Goal: Task Accomplishment & Management: Use online tool/utility

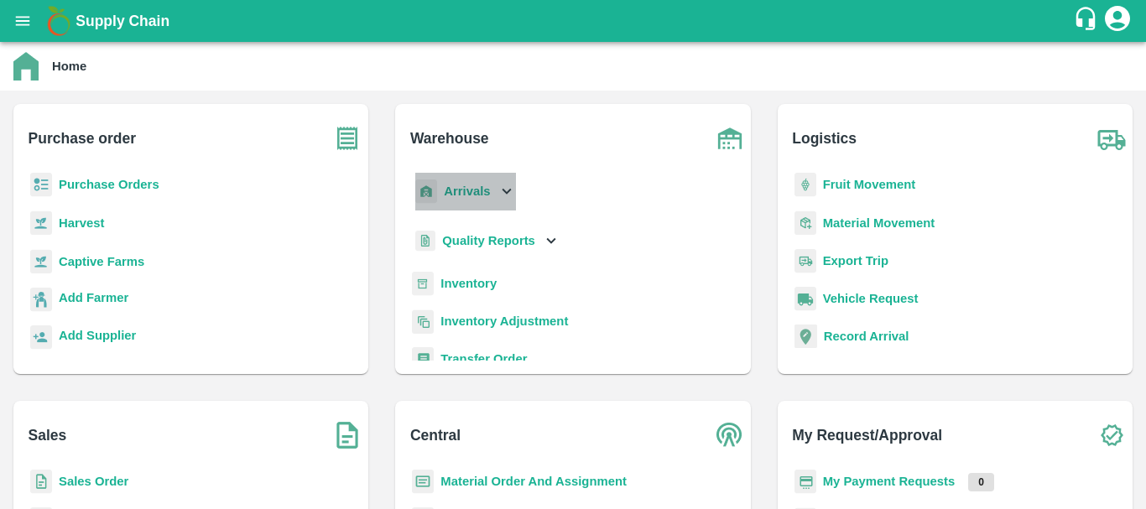
click at [476, 188] on b "Arrivals" at bounding box center [467, 191] width 46 height 13
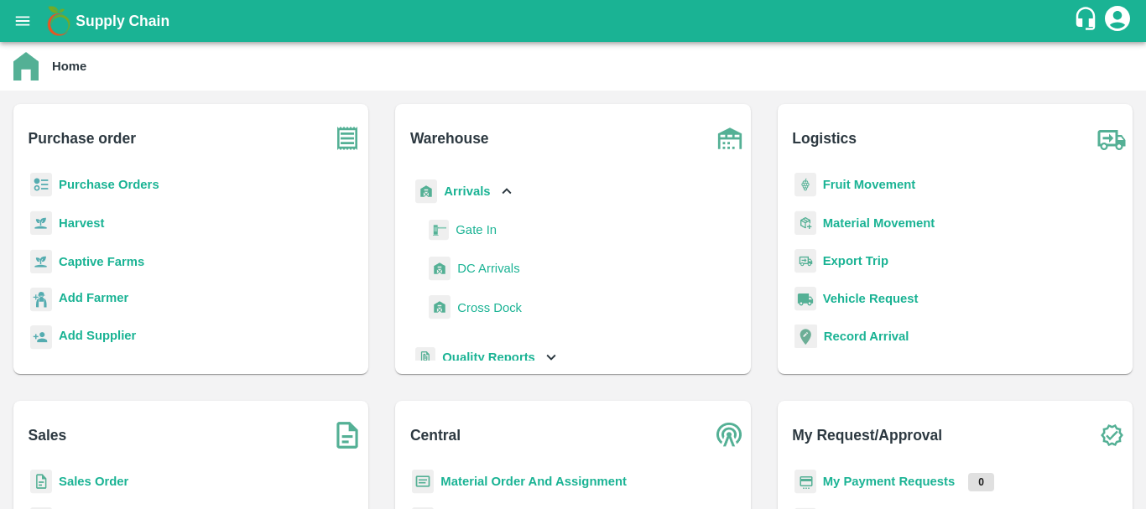
click at [491, 264] on span "DC Arrivals" at bounding box center [488, 268] width 62 height 18
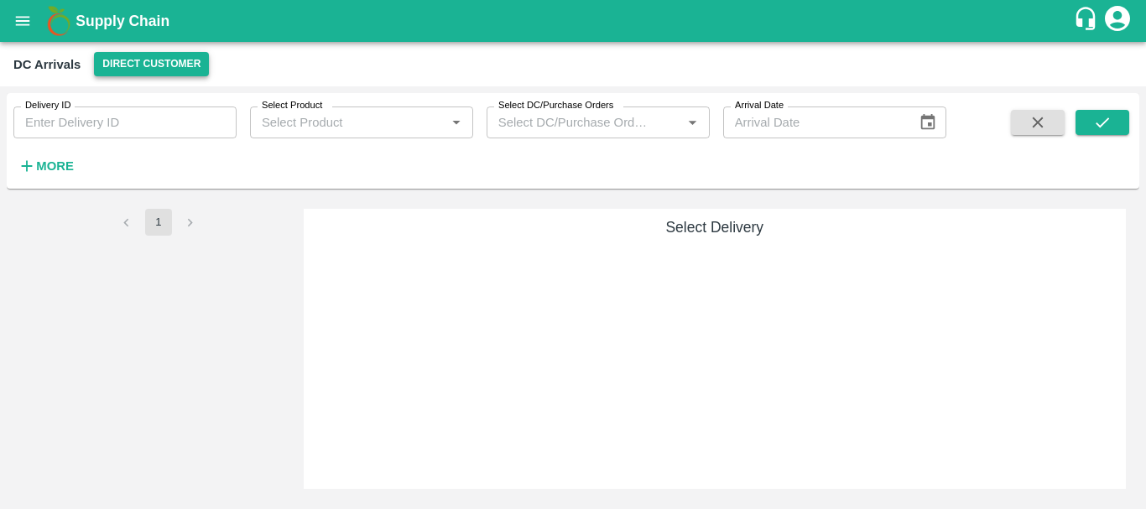
click at [174, 60] on button "Direct Customer" at bounding box center [151, 64] width 115 height 24
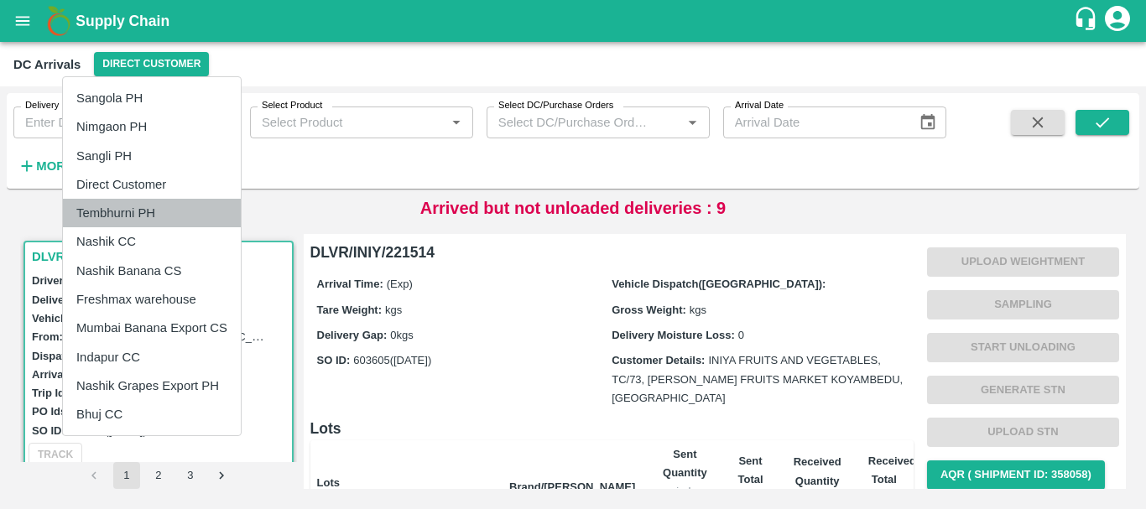
click at [157, 211] on li "Tembhurni PH" at bounding box center [152, 213] width 178 height 29
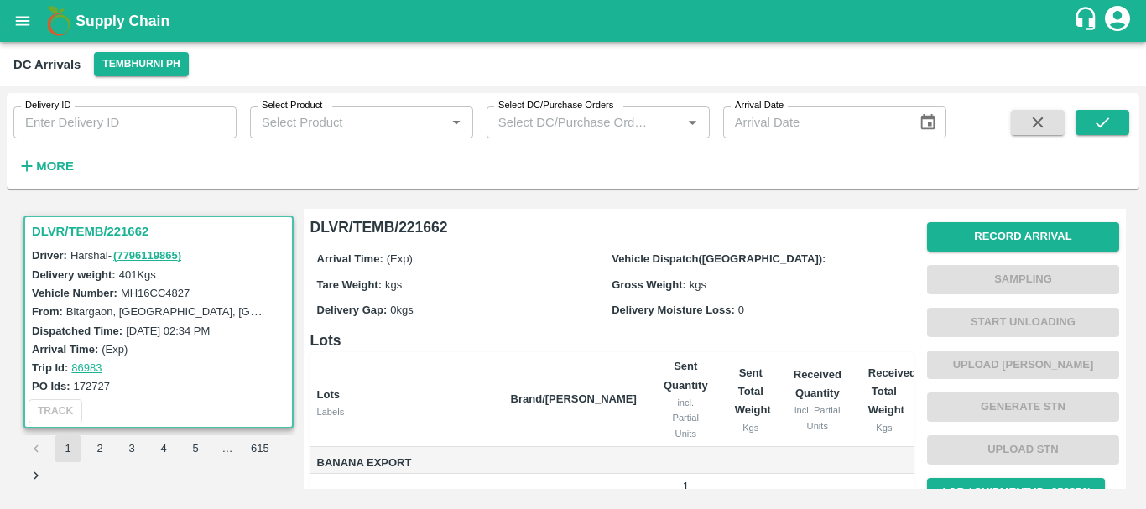
scroll to position [134, 0]
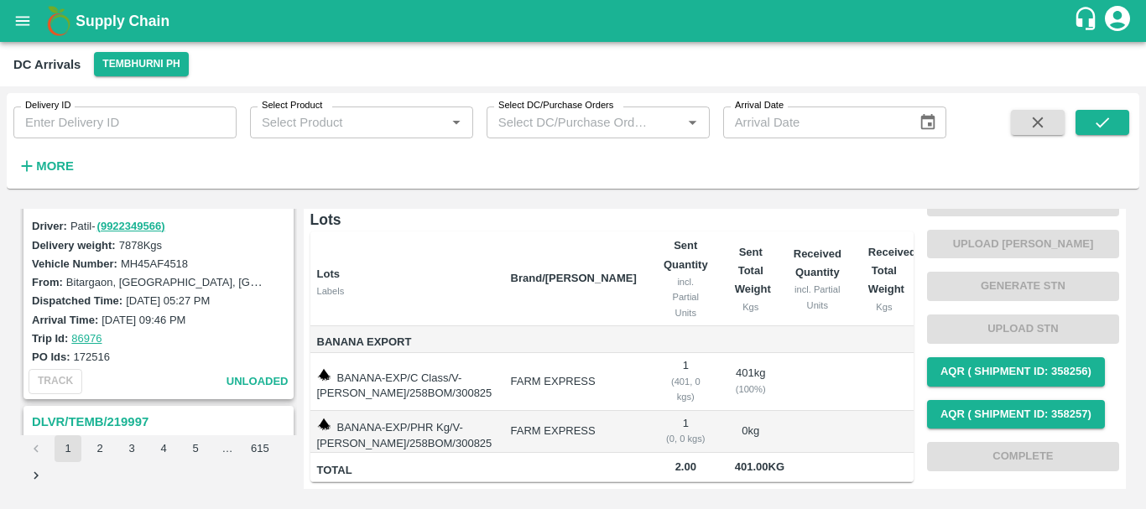
click at [158, 312] on div "Arrival Time: 28 Aug 2025, 09:46 PM" at bounding box center [161, 319] width 258 height 18
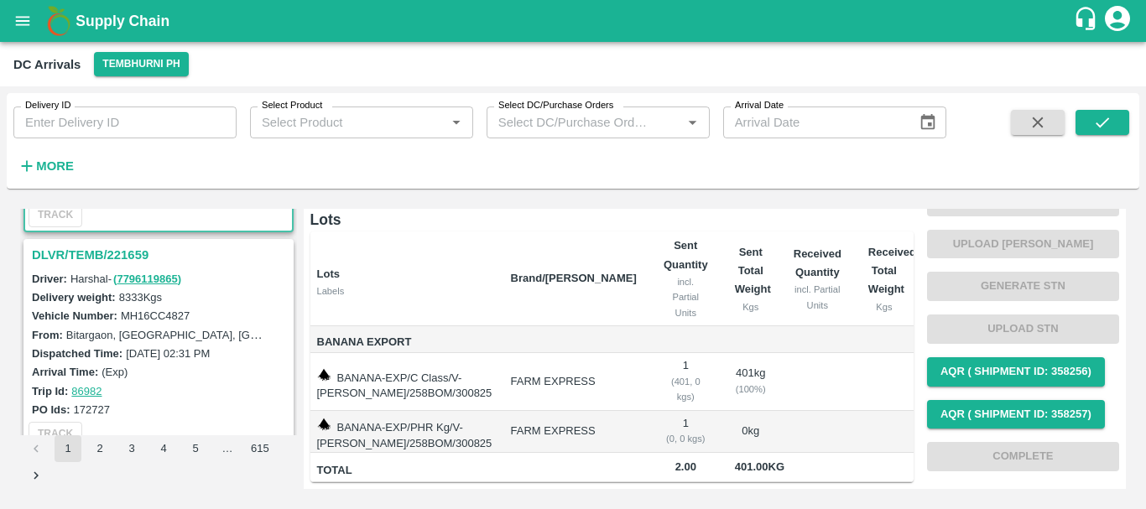
scroll to position [195, 0]
click at [109, 257] on h3 "DLVR/TEMB/221659" at bounding box center [161, 256] width 258 height 22
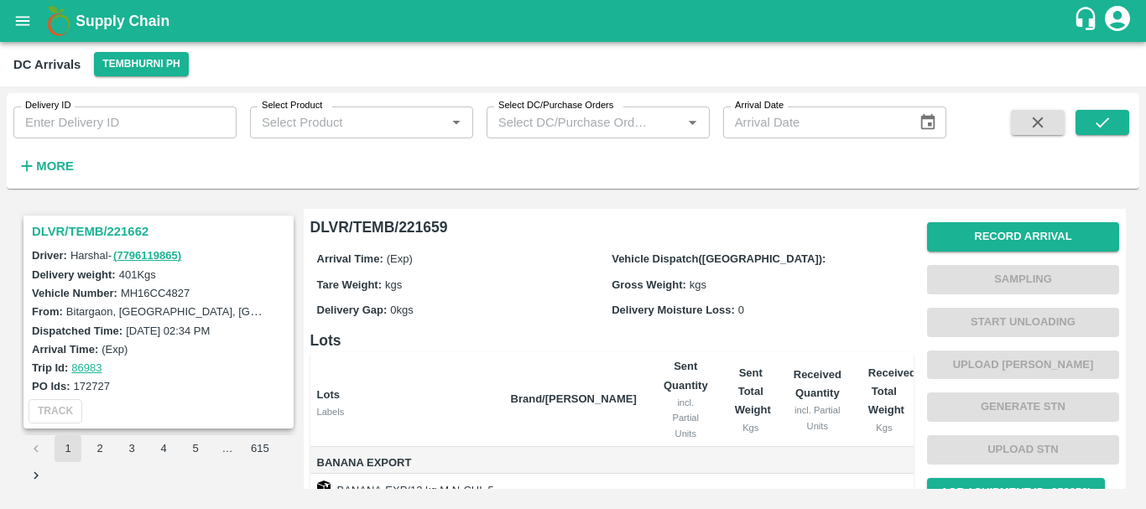
click at [122, 233] on h3 "DLVR/TEMB/221662" at bounding box center [161, 232] width 258 height 22
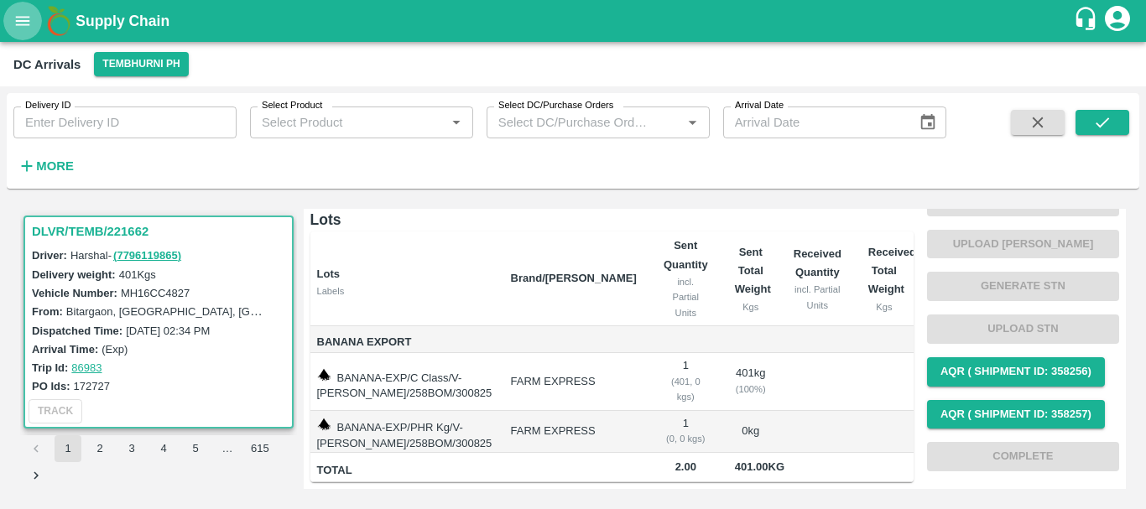
click at [28, 24] on icon "open drawer" at bounding box center [23, 20] width 14 height 9
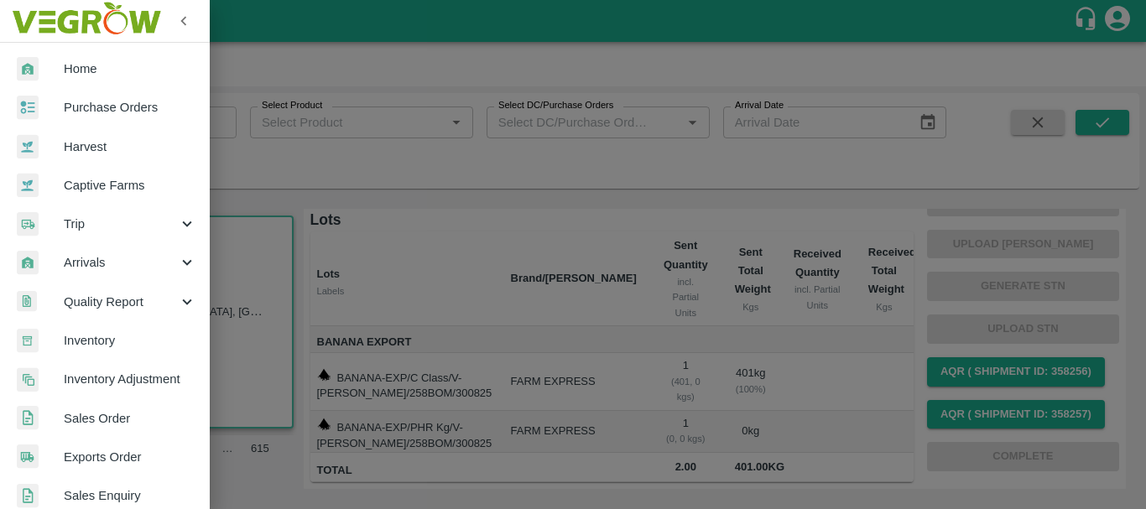
click at [99, 337] on span "Inventory" at bounding box center [130, 340] width 133 height 18
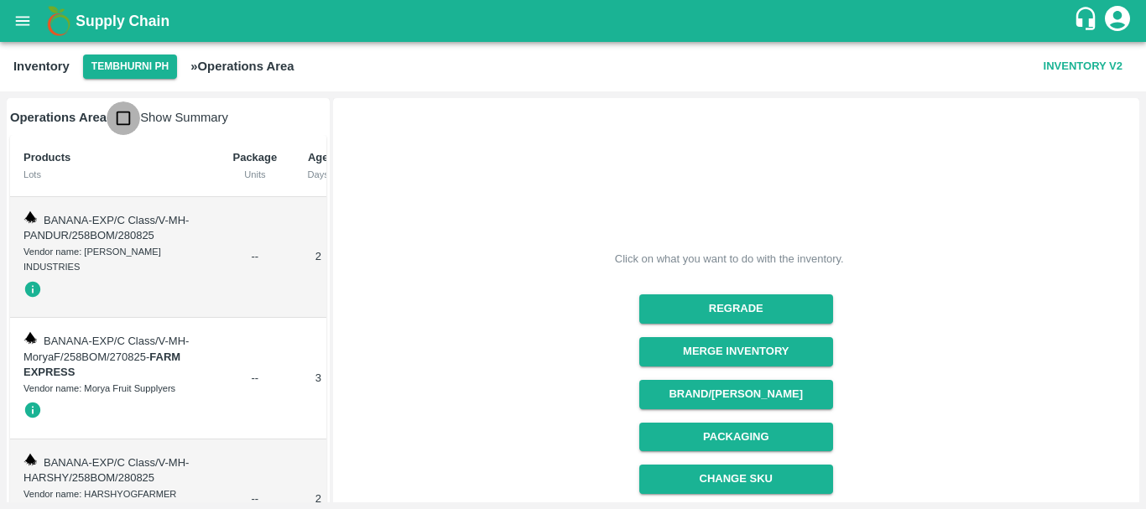
click at [130, 109] on input "checkbox" at bounding box center [124, 118] width 34 height 34
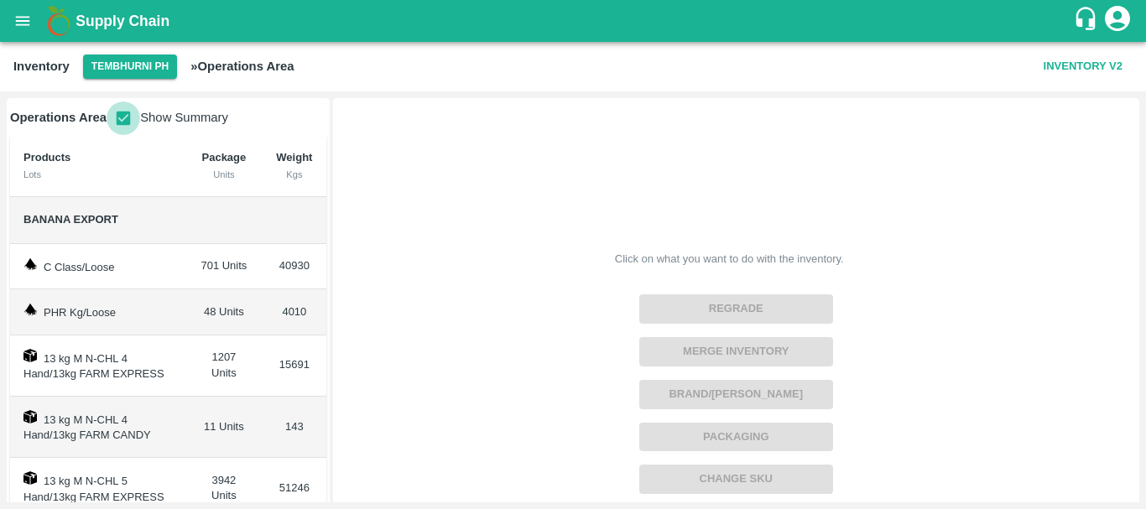
click at [118, 121] on input "checkbox" at bounding box center [124, 118] width 34 height 34
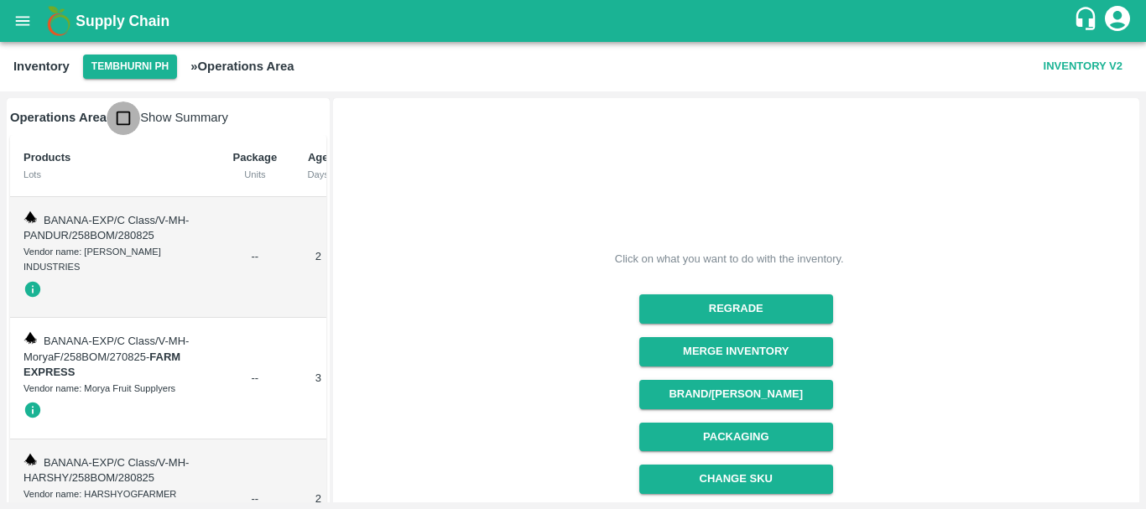
click at [118, 121] on input "checkbox" at bounding box center [124, 118] width 34 height 34
checkbox input "true"
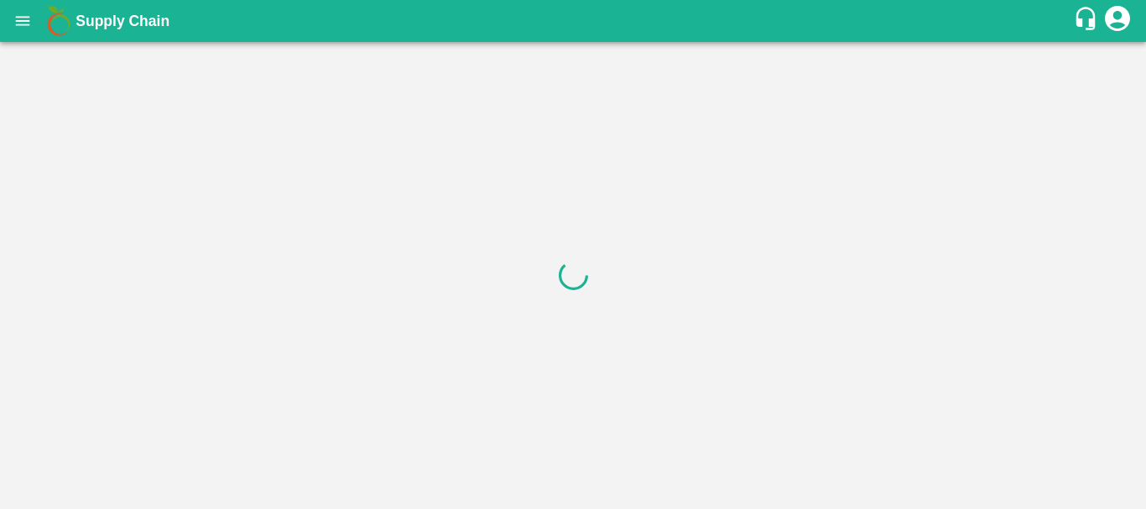
click at [221, 271] on div at bounding box center [573, 275] width 1146 height 467
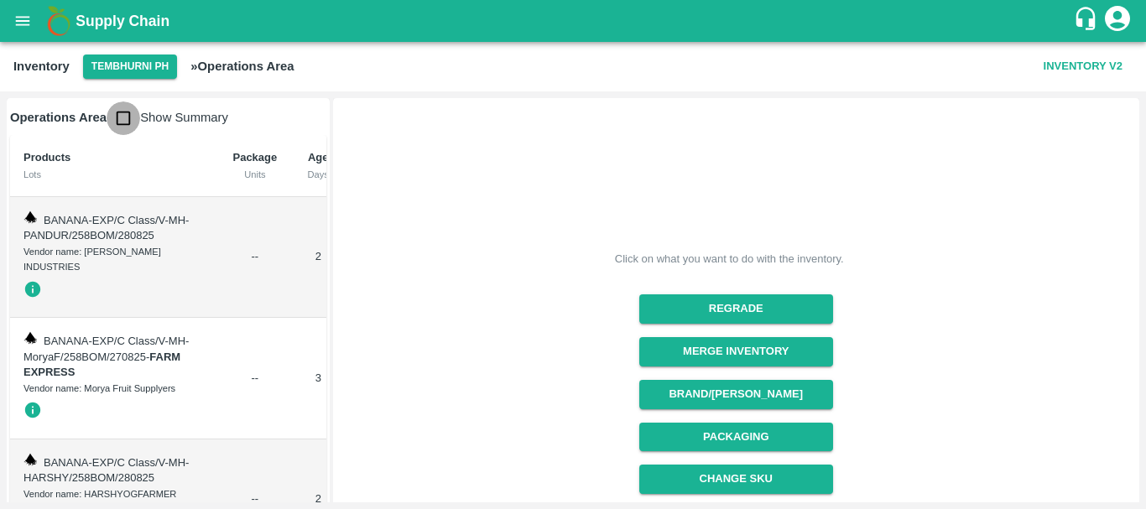
click at [118, 109] on input "checkbox" at bounding box center [124, 118] width 34 height 34
checkbox input "true"
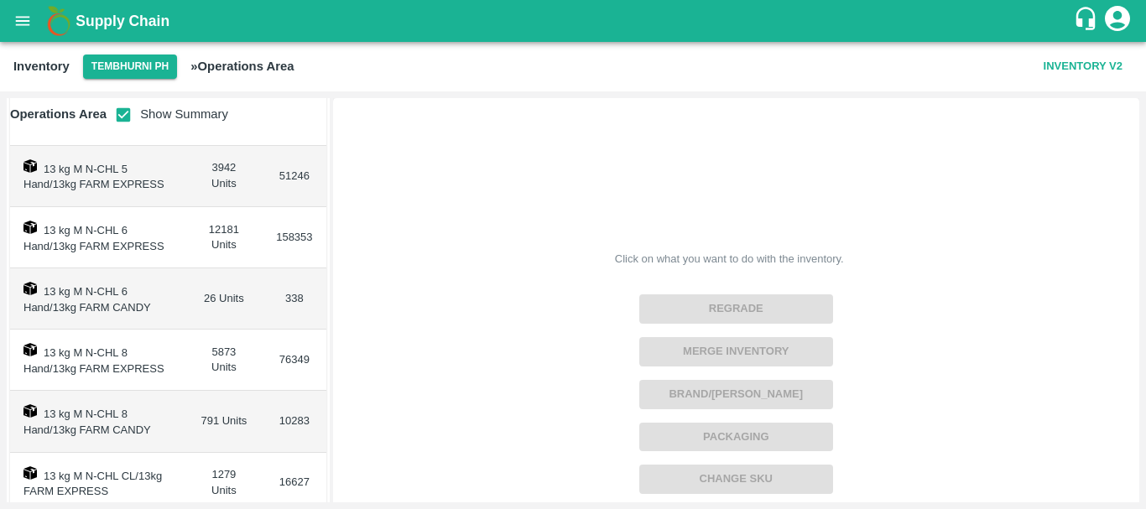
scroll to position [357, 0]
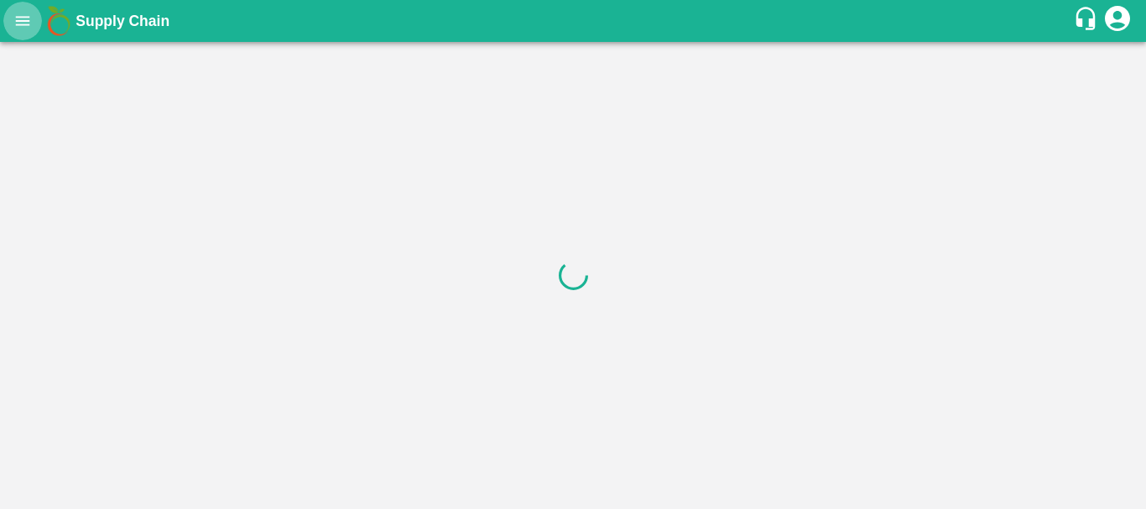
click at [20, 29] on icon "open drawer" at bounding box center [22, 21] width 18 height 18
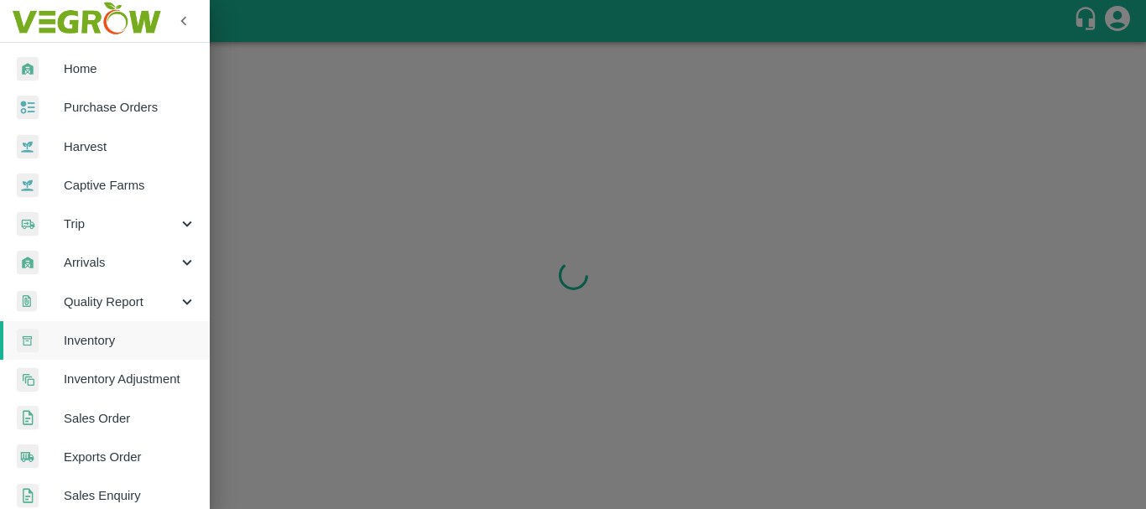
click at [382, 174] on div at bounding box center [573, 254] width 1146 height 509
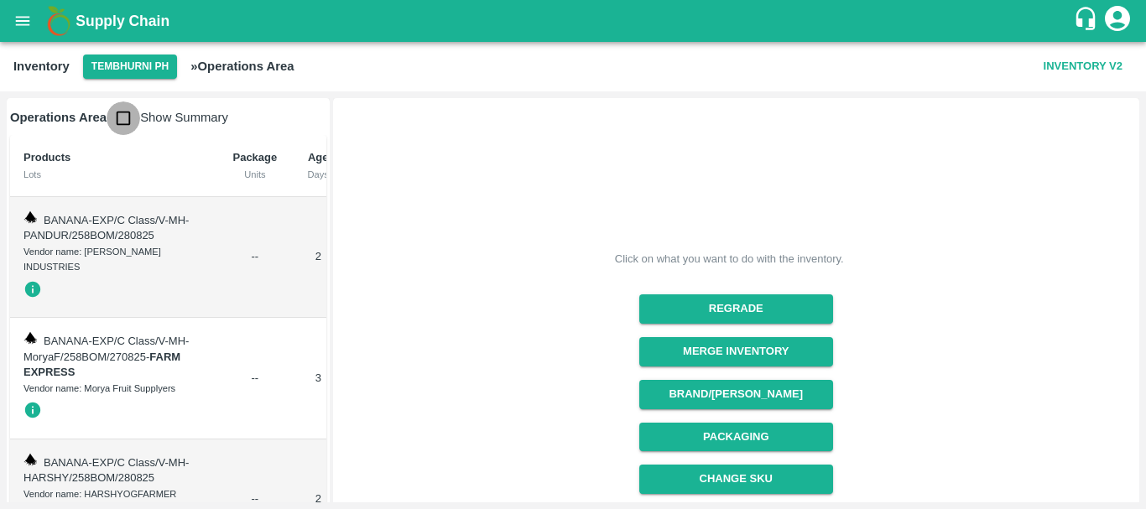
click at [121, 117] on input "checkbox" at bounding box center [124, 118] width 34 height 34
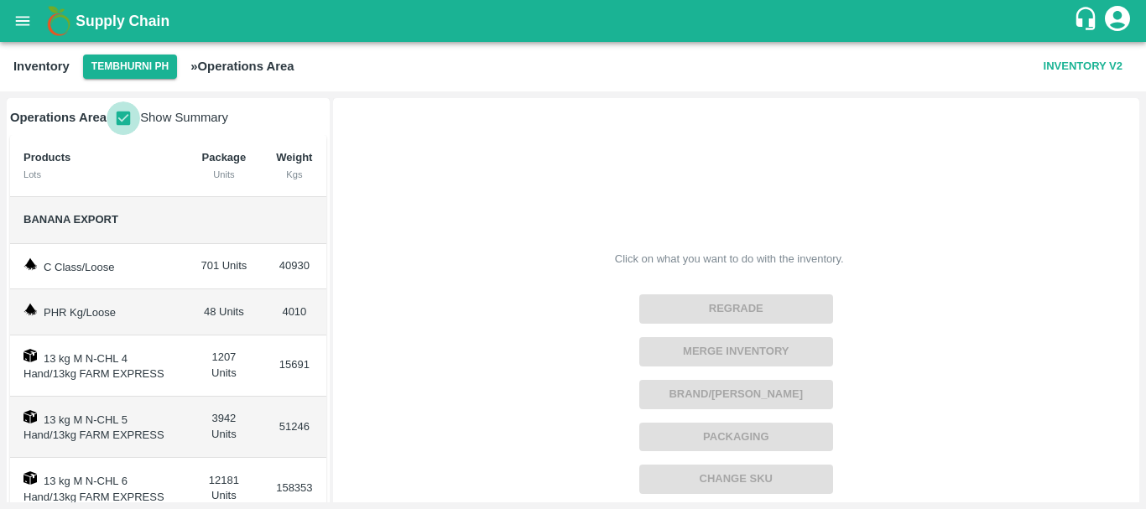
click at [121, 117] on input "checkbox" at bounding box center [124, 118] width 34 height 34
checkbox input "false"
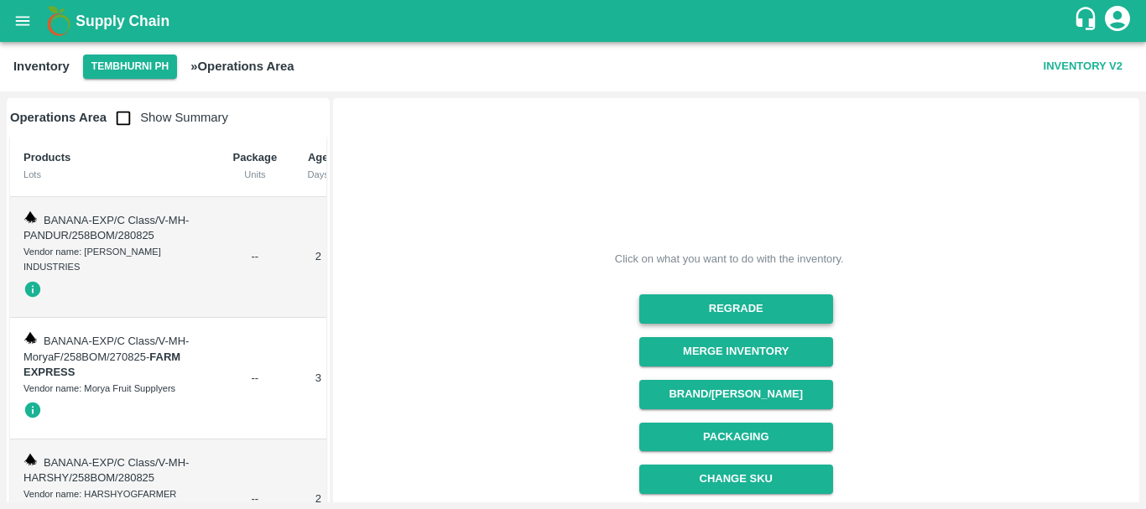
scroll to position [143, 0]
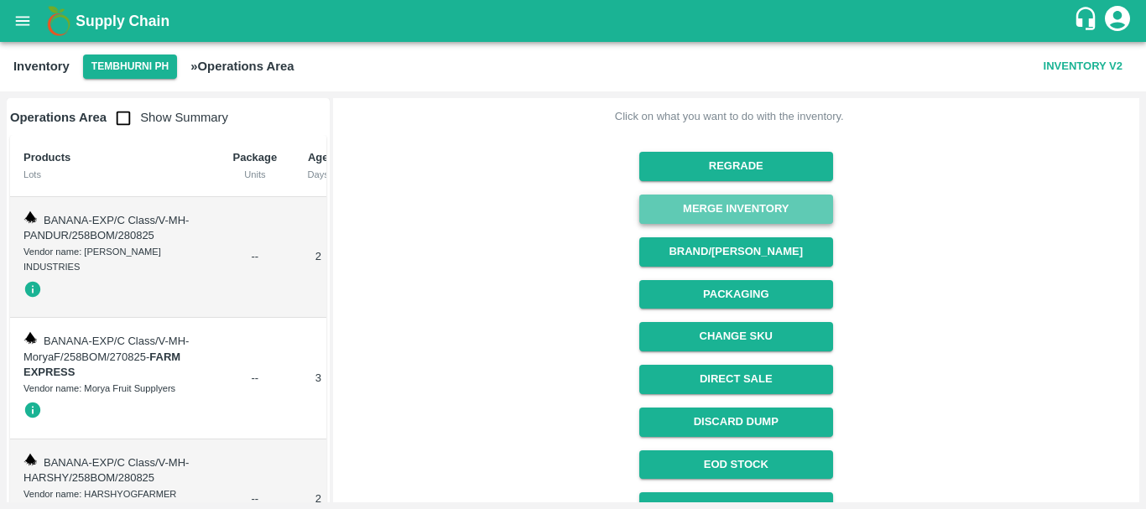
click at [716, 205] on button "Merge Inventory" at bounding box center [736, 209] width 194 height 29
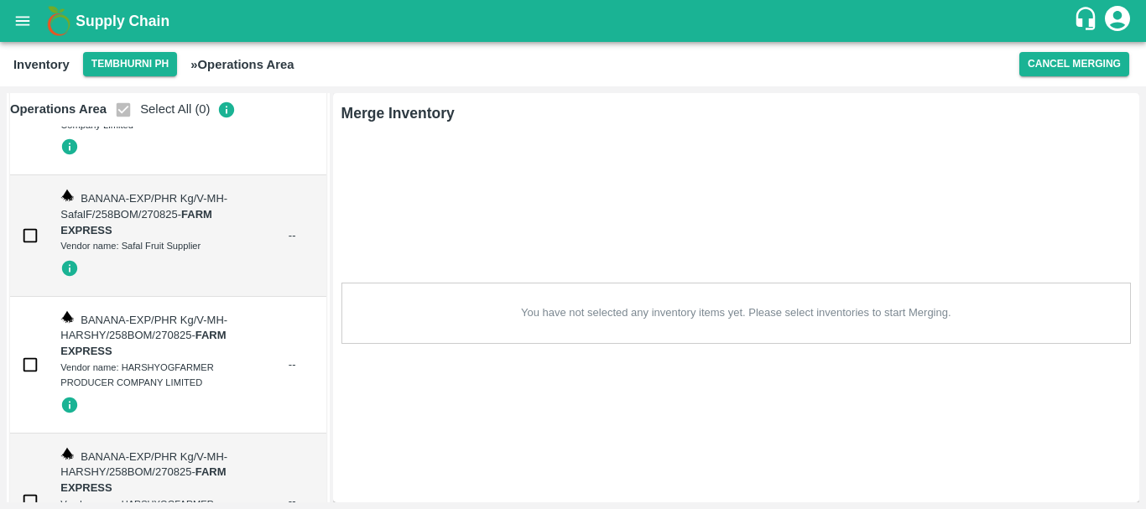
scroll to position [18599, 0]
checkbox input "true"
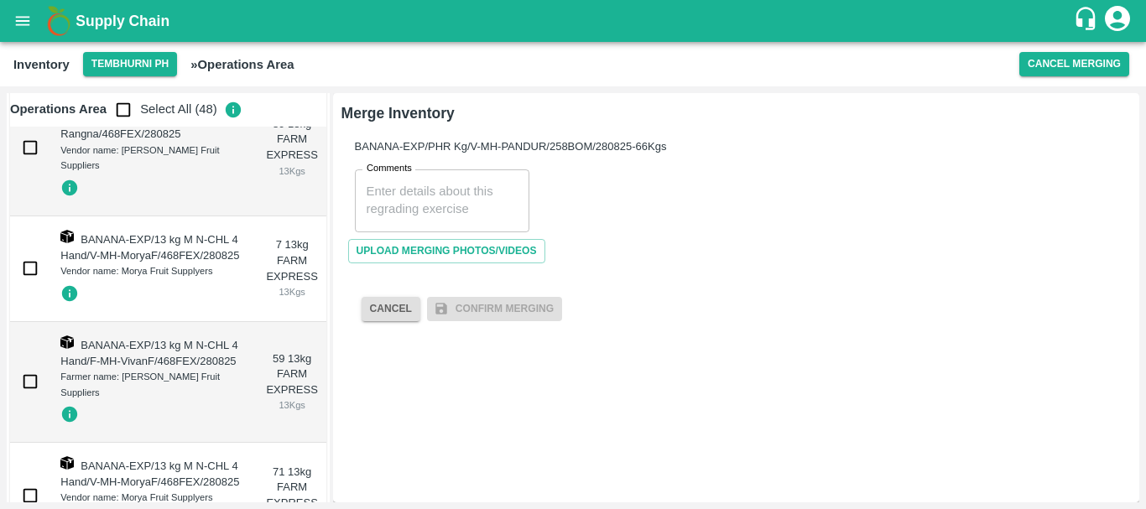
scroll to position [22133, 0]
click at [122, 111] on input "checkbox" at bounding box center [124, 110] width 34 height 34
checkbox input "true"
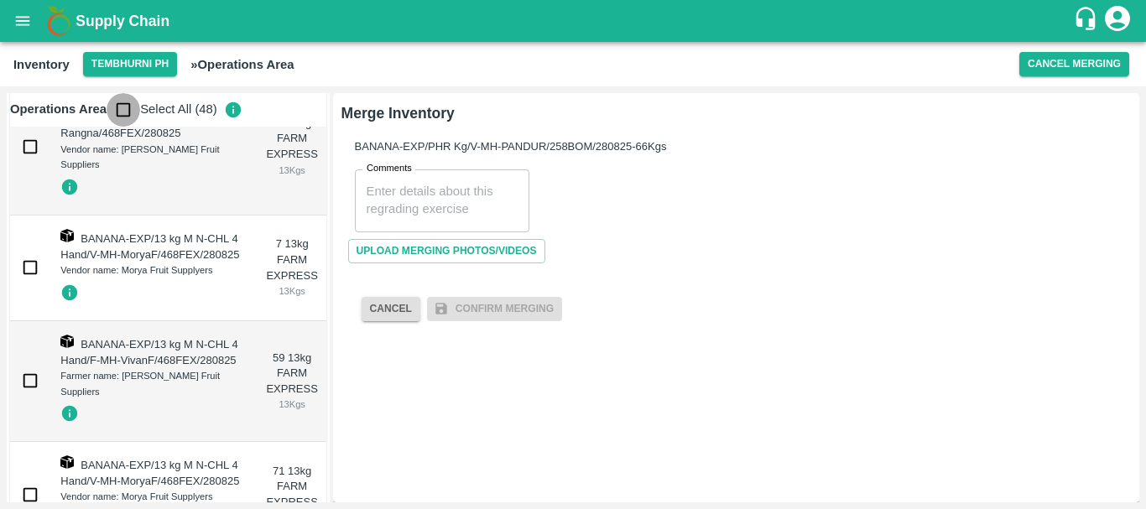
checkbox input "true"
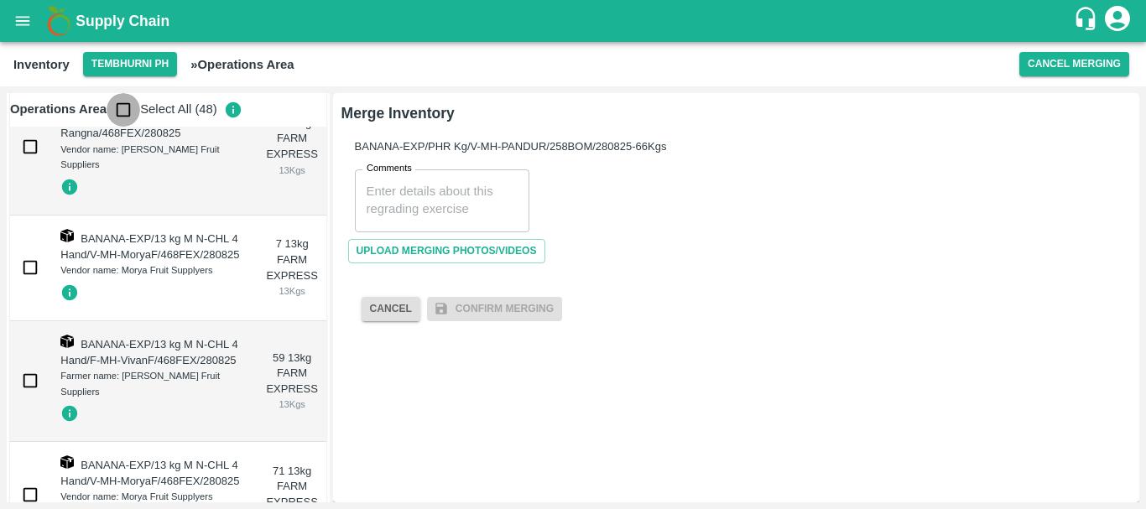
checkbox input "true"
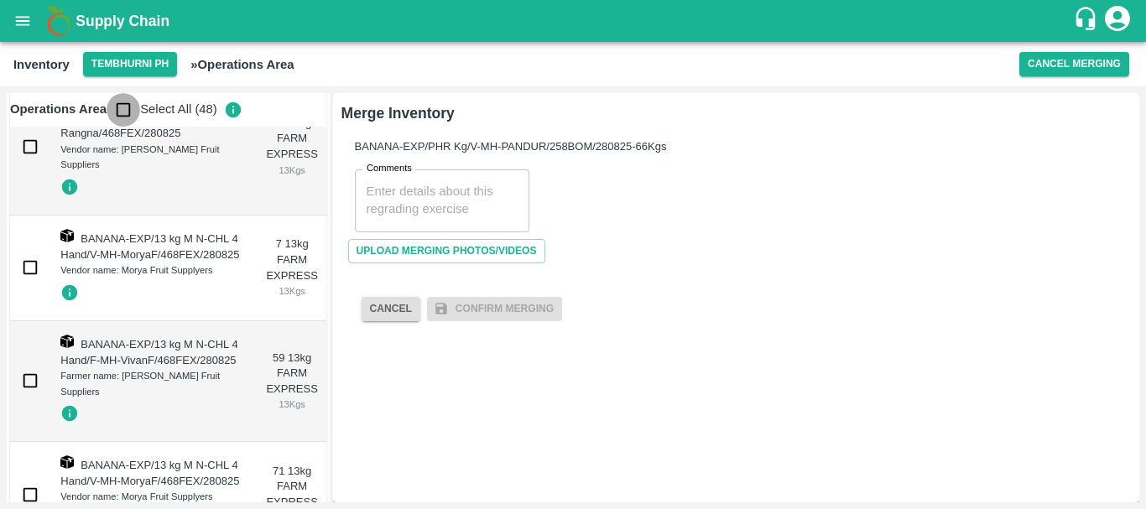
checkbox input "true"
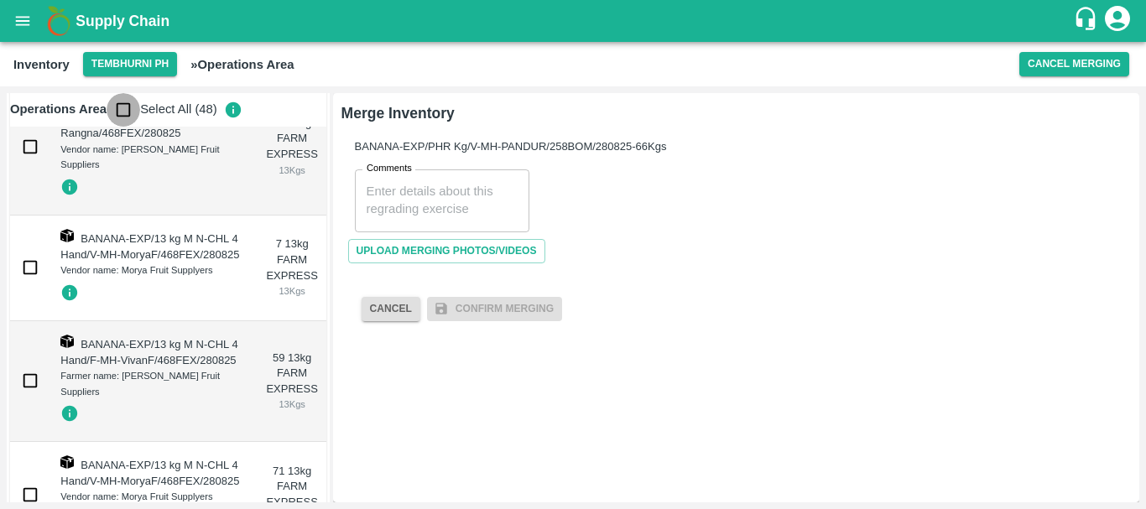
checkbox input "true"
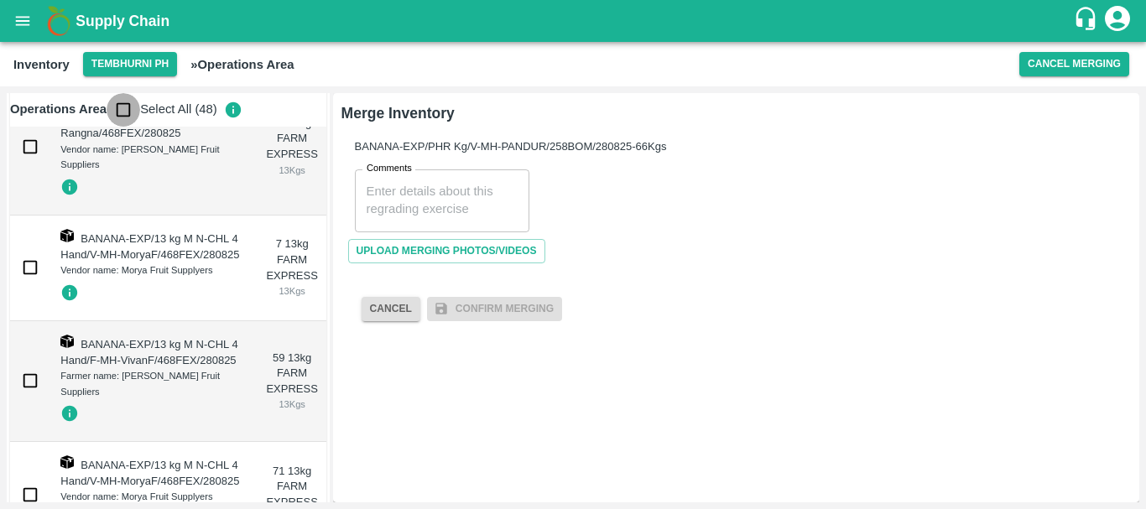
checkbox input "true"
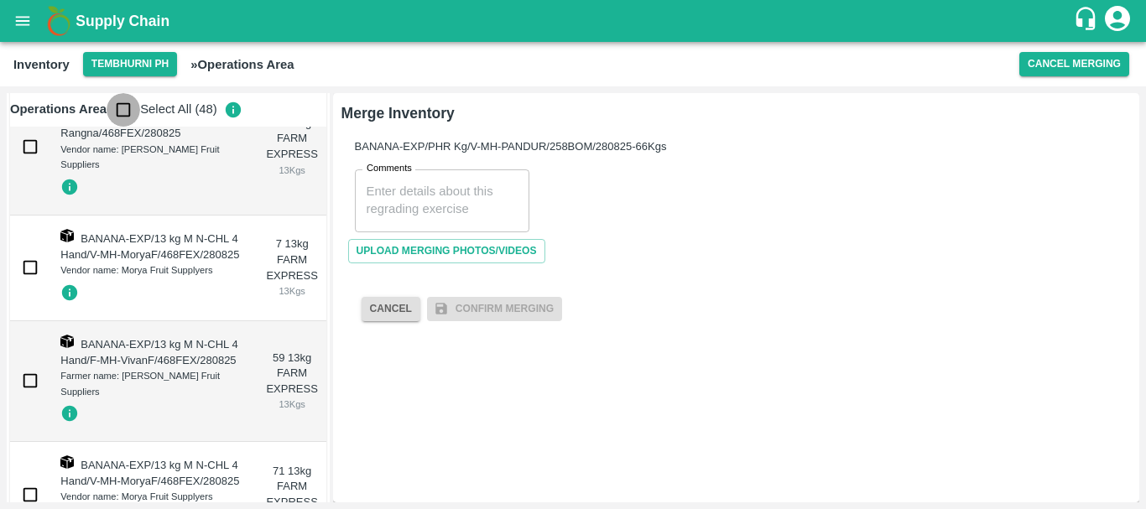
checkbox input "true"
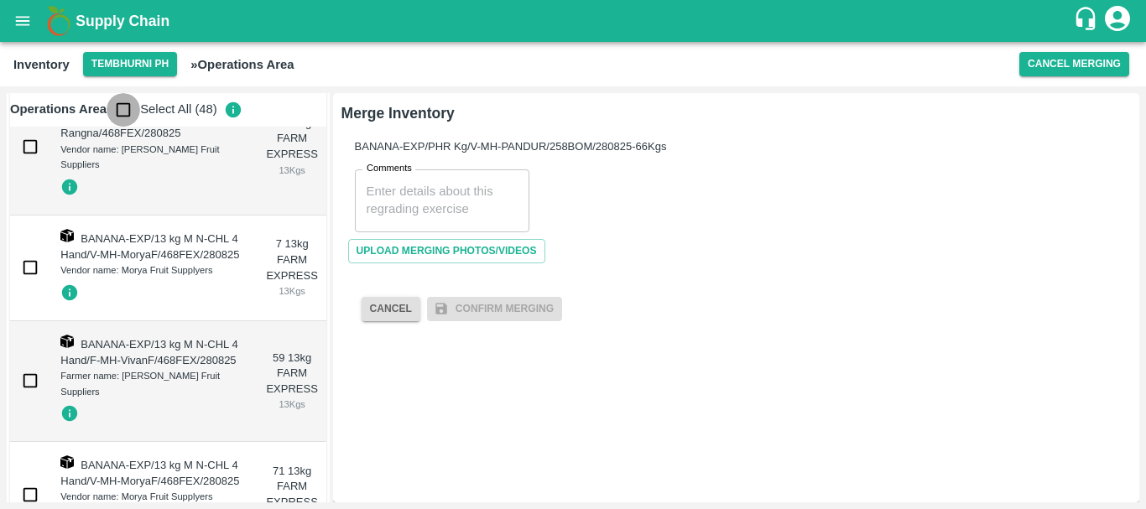
checkbox input "true"
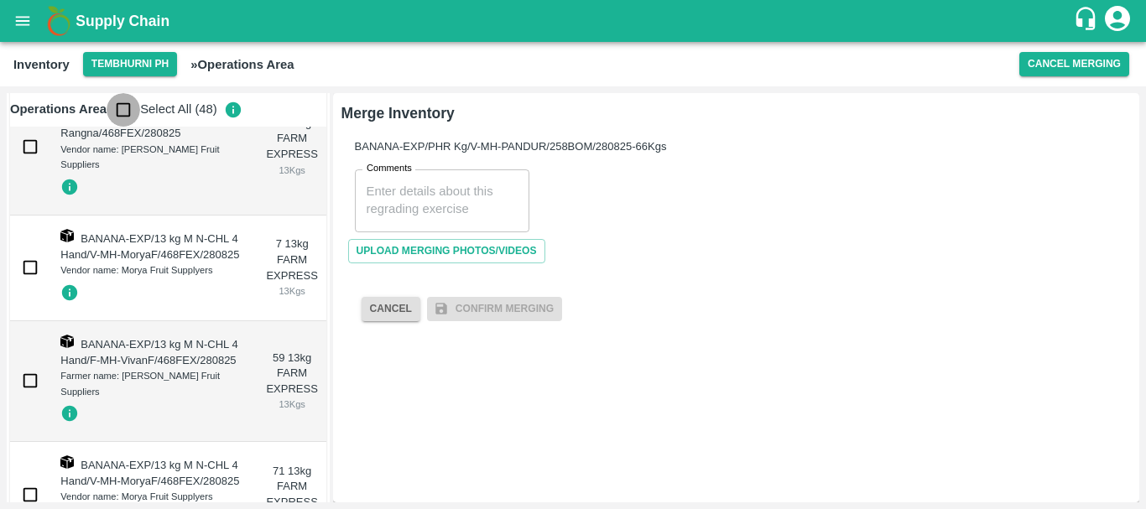
checkbox input "true"
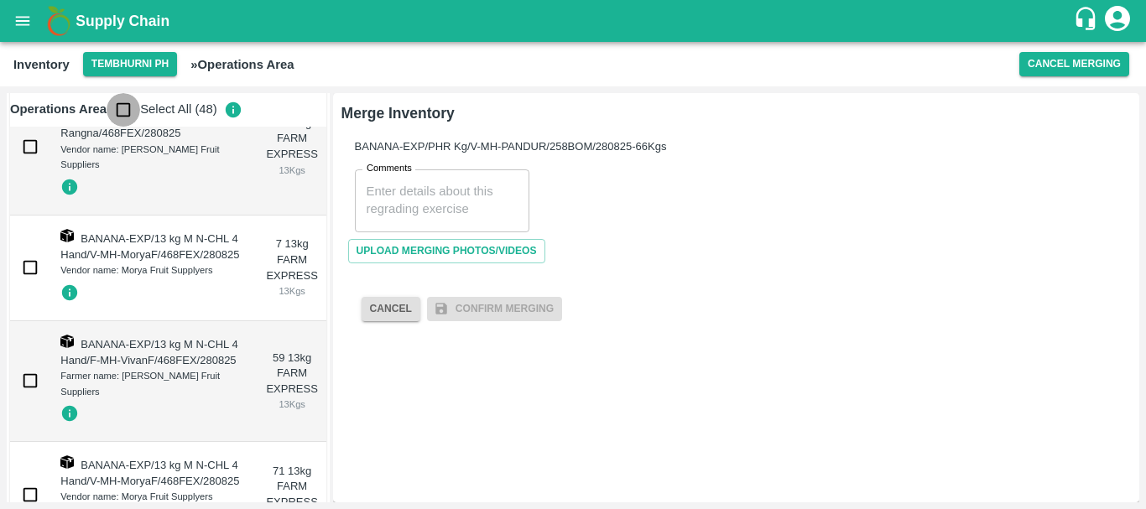
checkbox input "true"
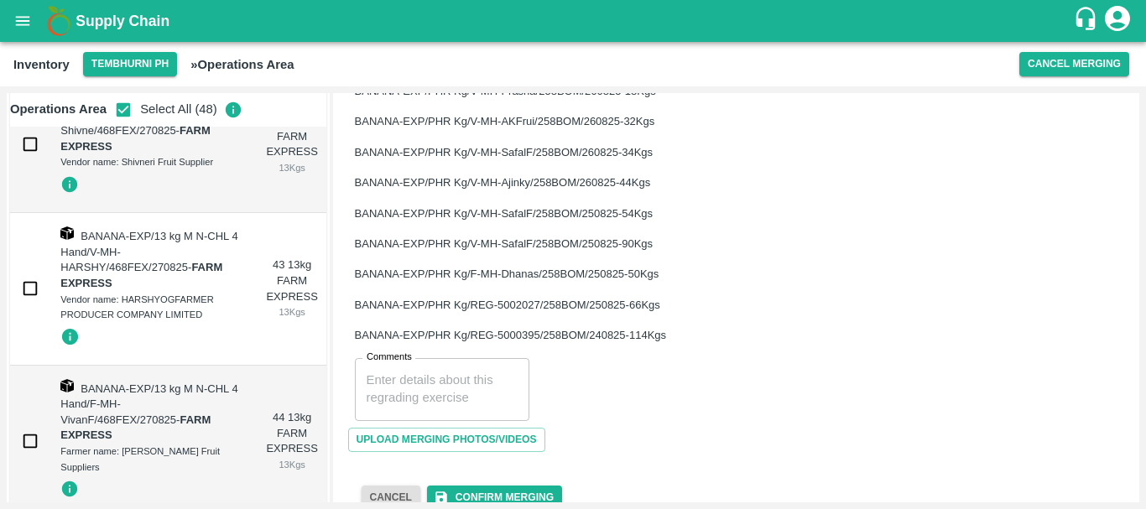
scroll to position [1276, 0]
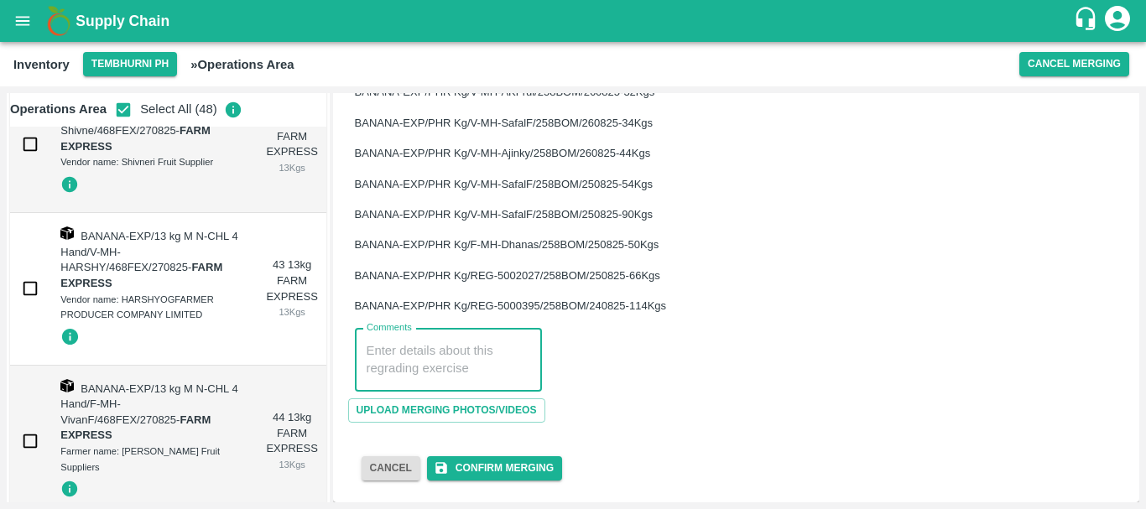
click at [398, 364] on textarea "Comments" at bounding box center [449, 359] width 164 height 35
click at [374, 349] on textarea "PHR WT-25 Aug to [DATE], Dump" at bounding box center [442, 359] width 151 height 35
type textarea "PHR WT-25 Aug to [DATE], Dump"
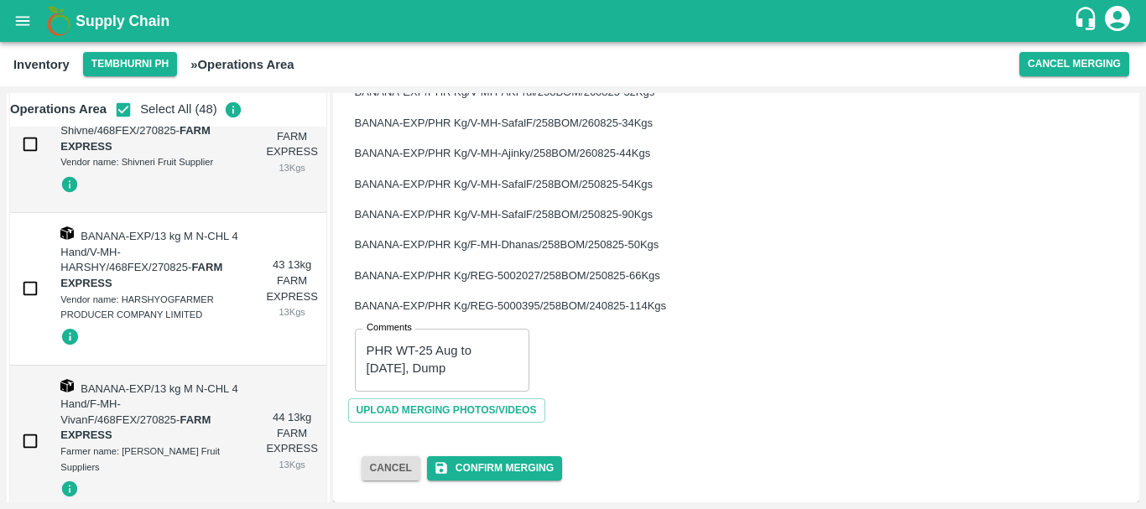
click at [698, 341] on div "Comments PHR WT-25 Aug to [DATE], Dump x Comments" at bounding box center [729, 353] width 776 height 76
click at [503, 466] on button "Confirm Merging" at bounding box center [494, 468] width 135 height 24
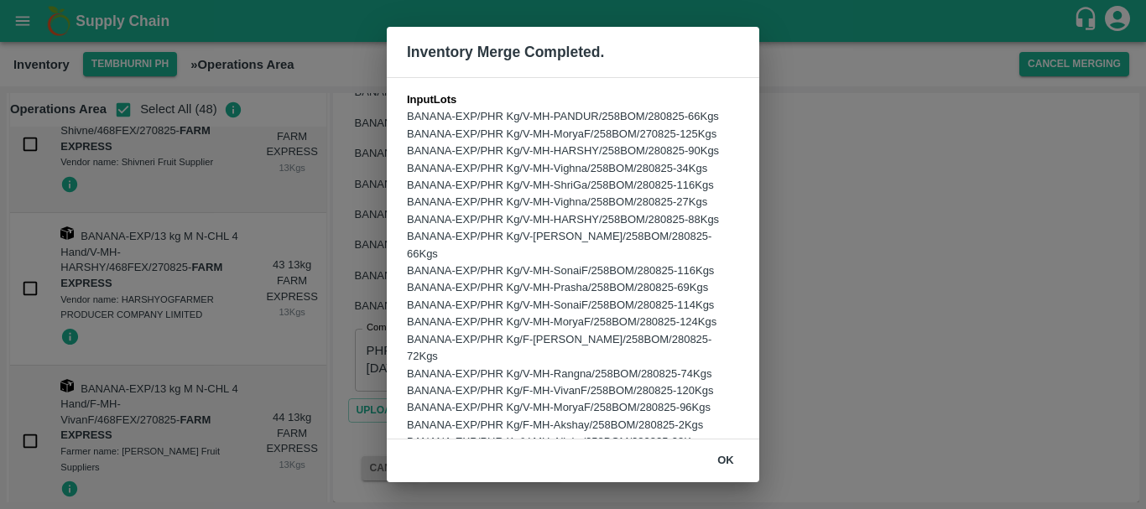
scroll to position [566, 0]
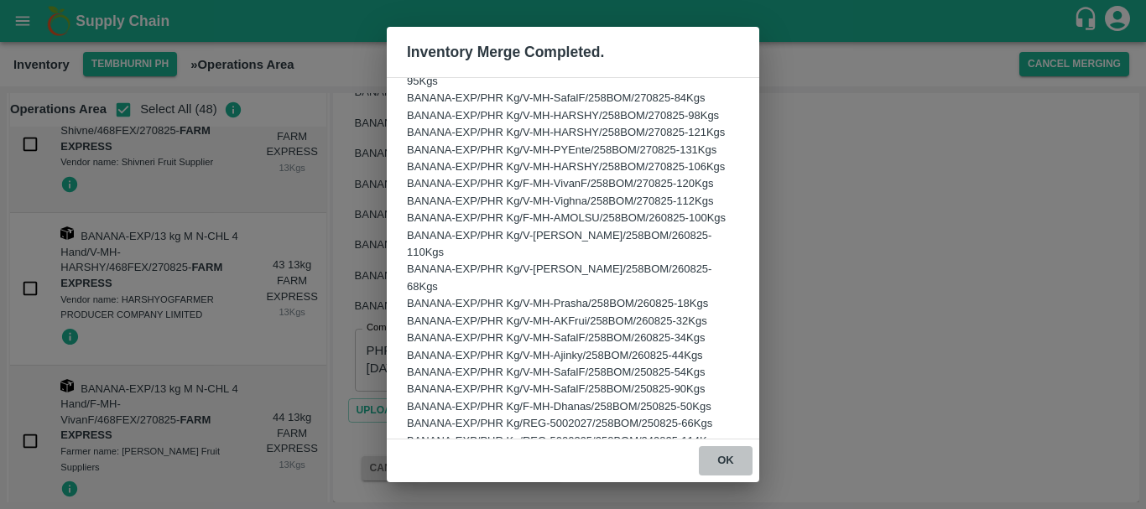
click at [725, 460] on button "ok" at bounding box center [726, 460] width 54 height 29
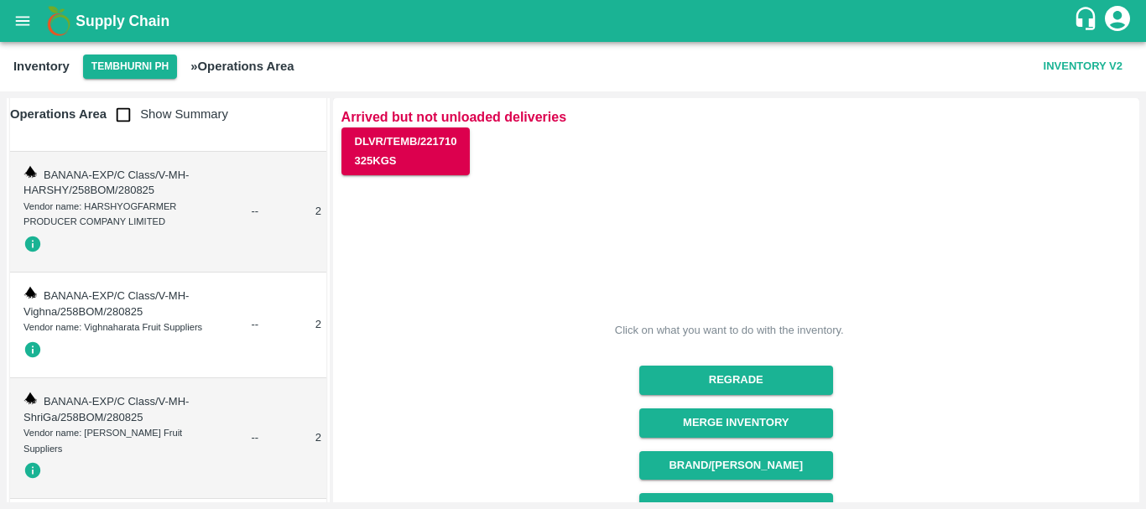
scroll to position [0, 0]
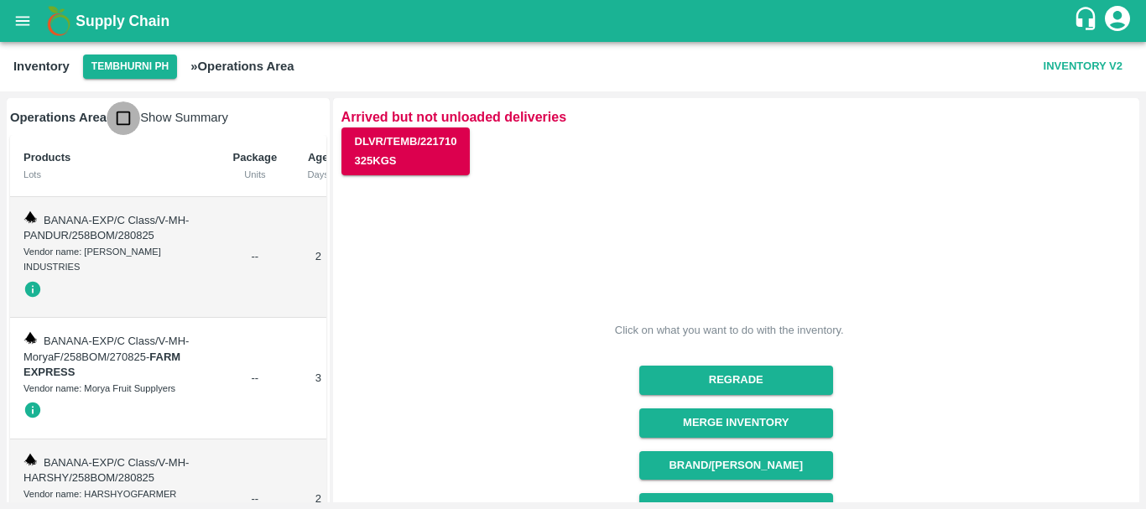
click at [131, 121] on input "checkbox" at bounding box center [124, 118] width 34 height 34
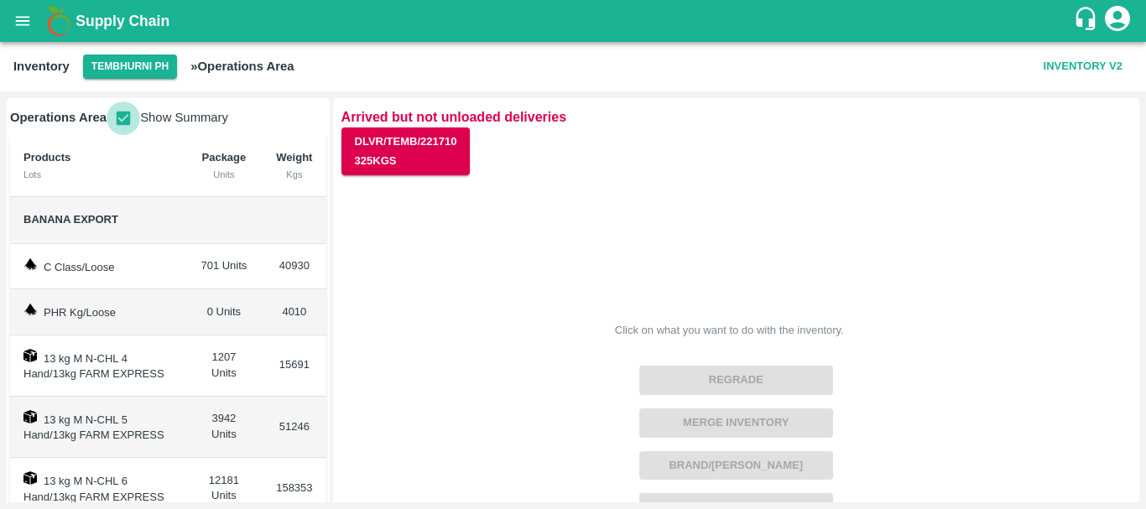
click at [124, 115] on input "checkbox" at bounding box center [124, 118] width 34 height 34
checkbox input "false"
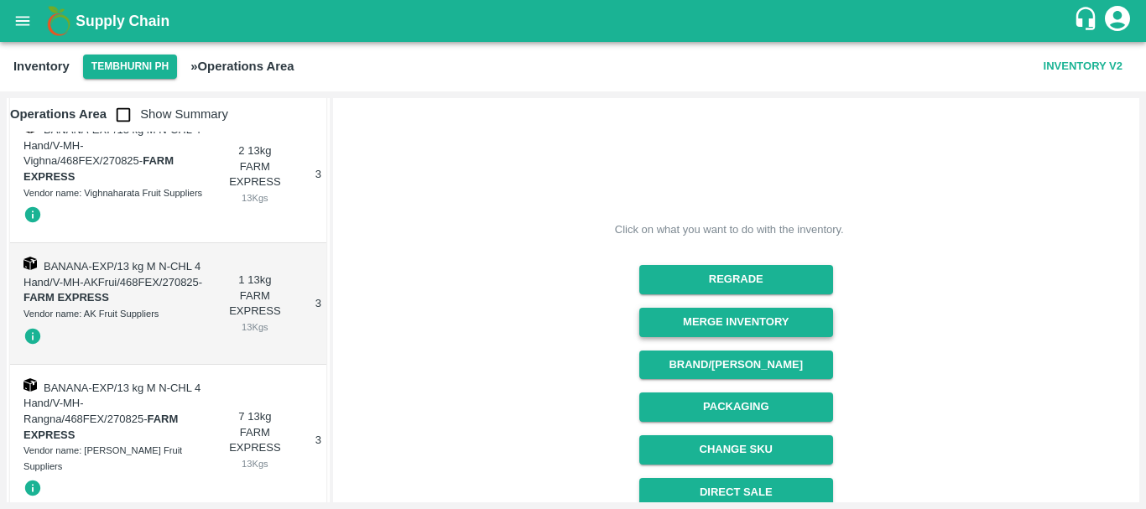
scroll to position [102, 0]
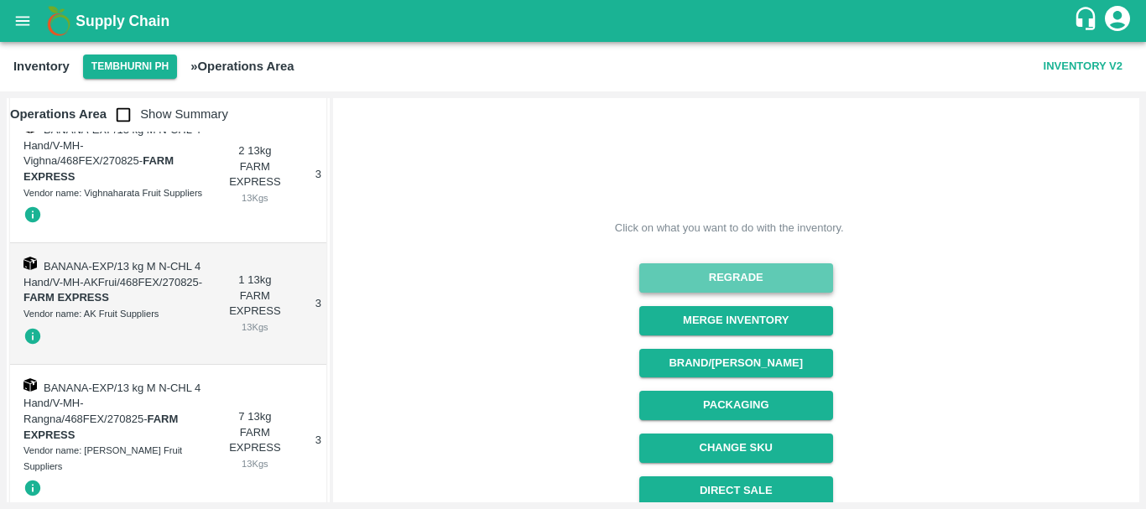
click at [710, 276] on button "Regrade" at bounding box center [736, 277] width 194 height 29
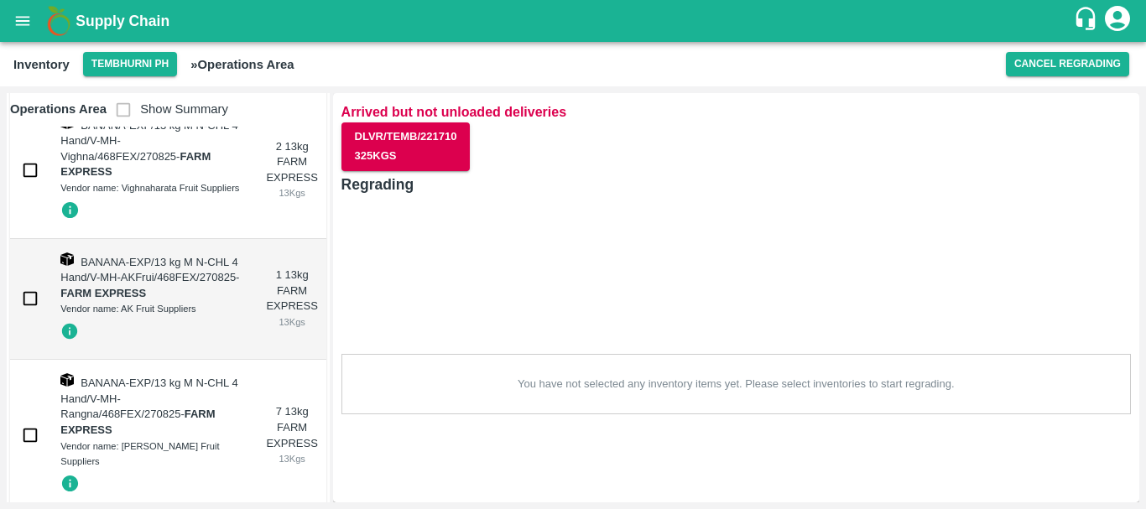
scroll to position [0, 0]
checkbox input "true"
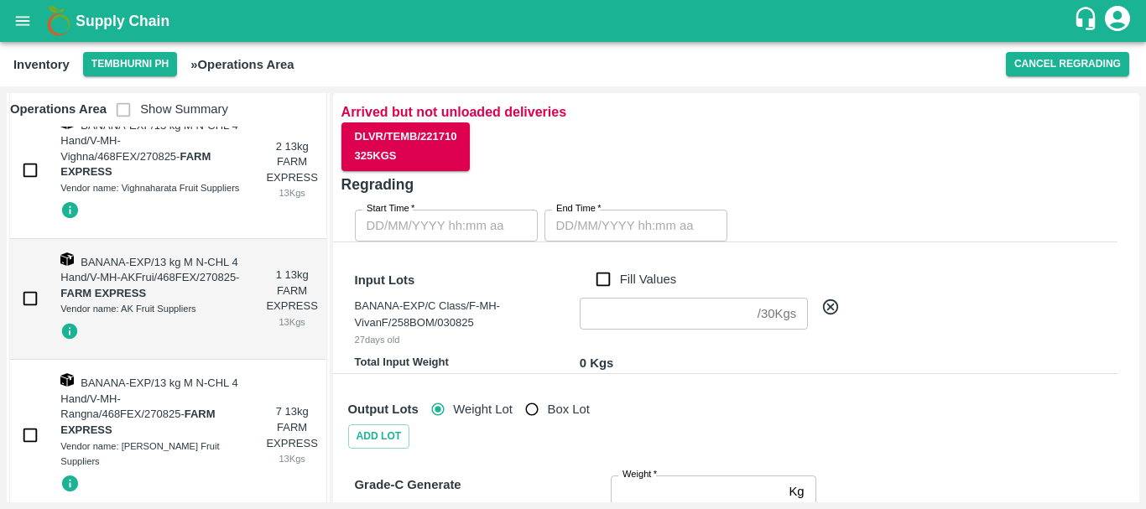
checkbox input "true"
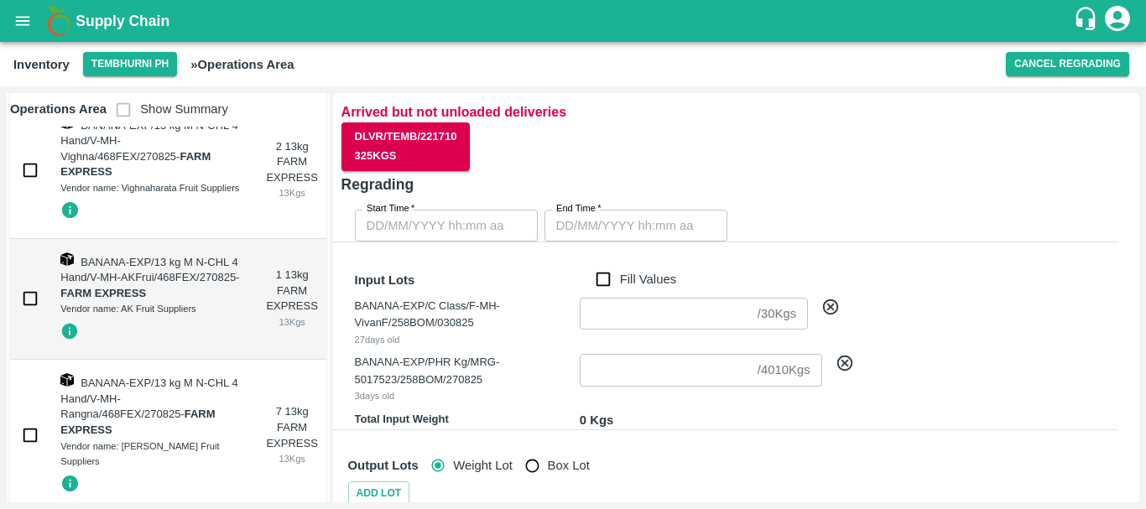
checkbox input "false"
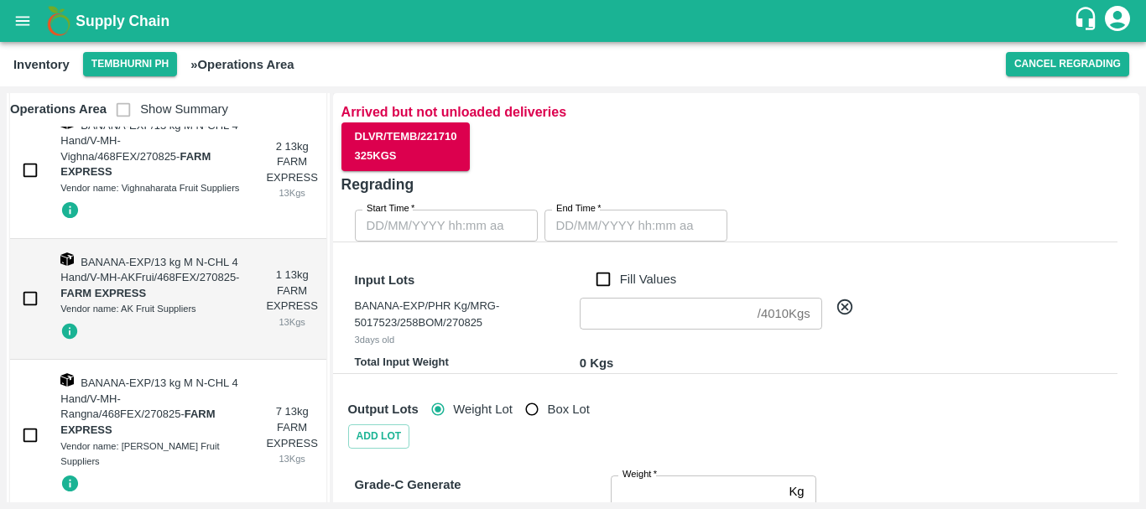
type input "DD/MM/YYYY hh:mm aa"
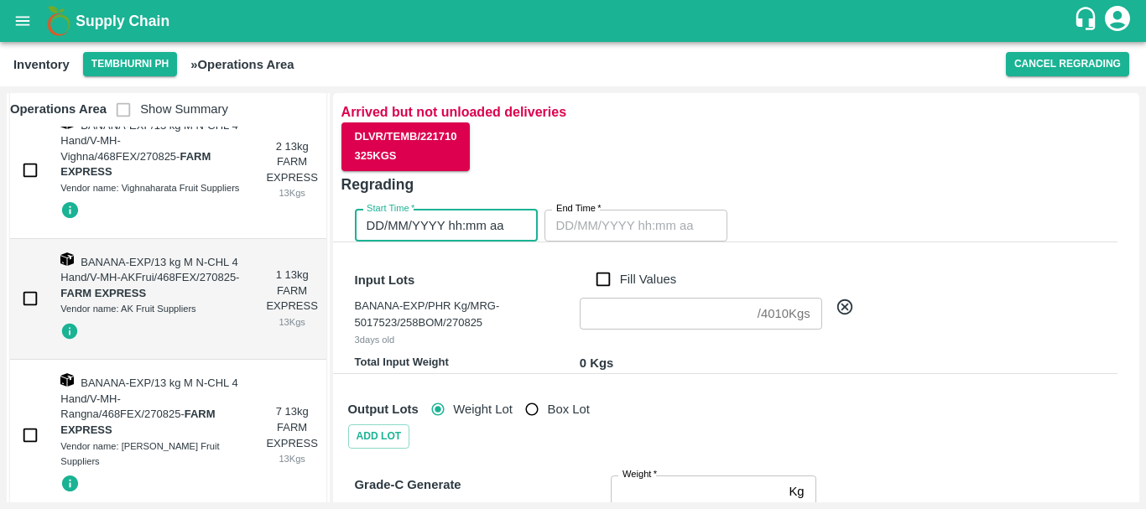
click at [474, 229] on input "DD/MM/YYYY hh:mm aa" at bounding box center [440, 226] width 171 height 32
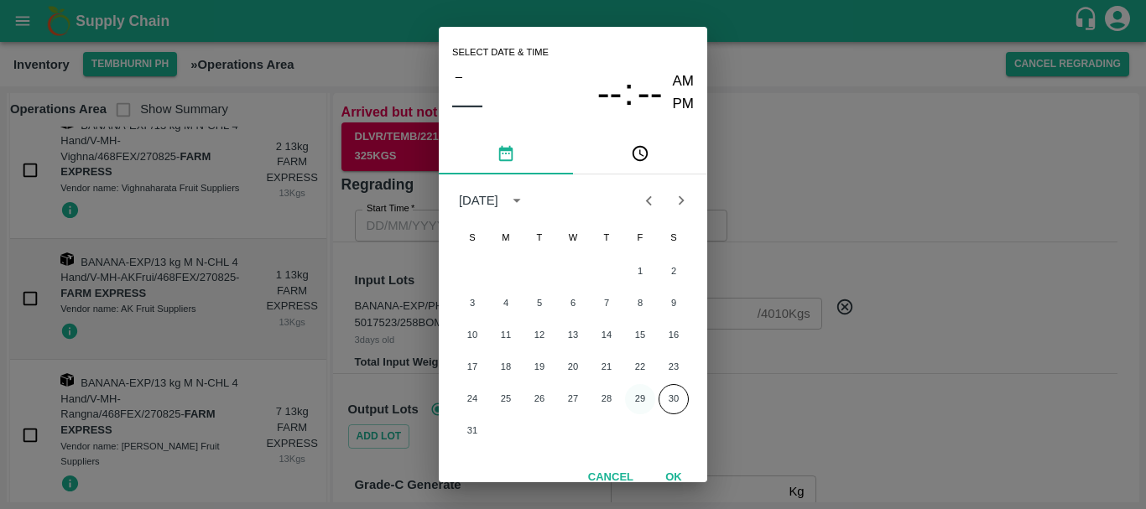
click at [637, 399] on button "29" at bounding box center [640, 399] width 30 height 30
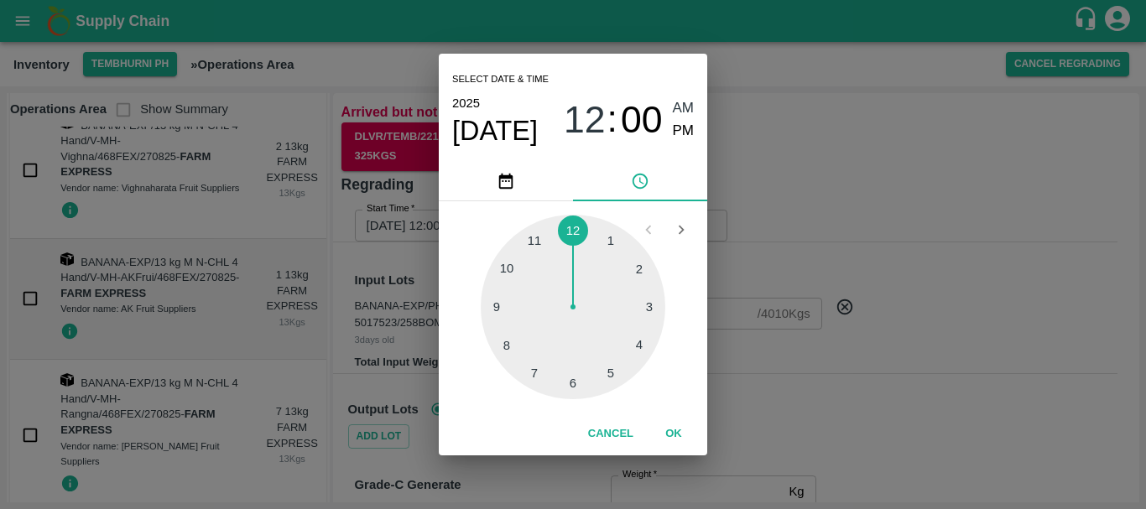
click at [535, 372] on div at bounding box center [573, 307] width 185 height 185
click at [686, 111] on span "AM" at bounding box center [684, 108] width 22 height 23
click at [613, 231] on div at bounding box center [573, 307] width 185 height 185
type input "[DATE] 07:05 AM"
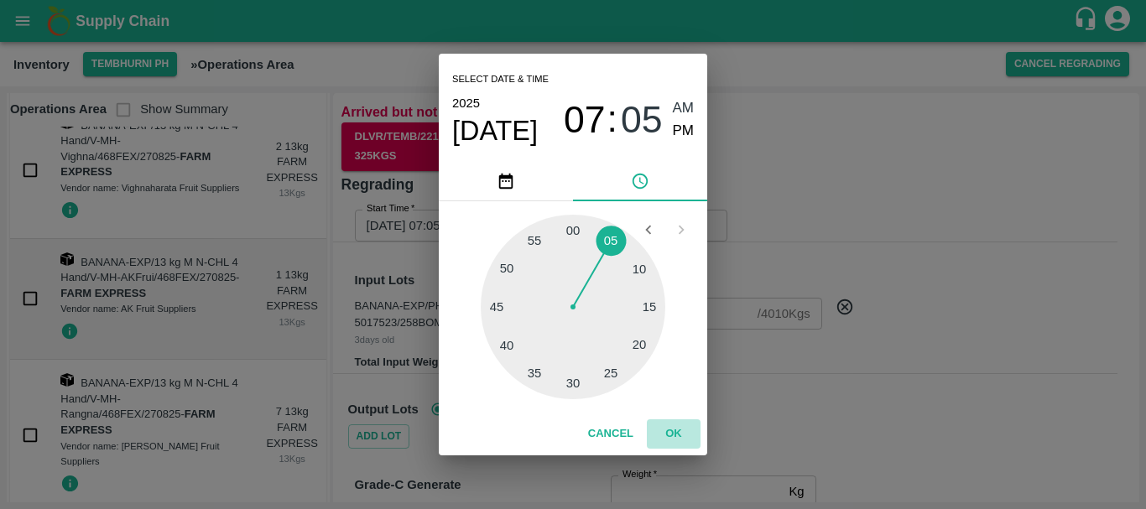
click at [668, 430] on button "OK" at bounding box center [674, 433] width 54 height 29
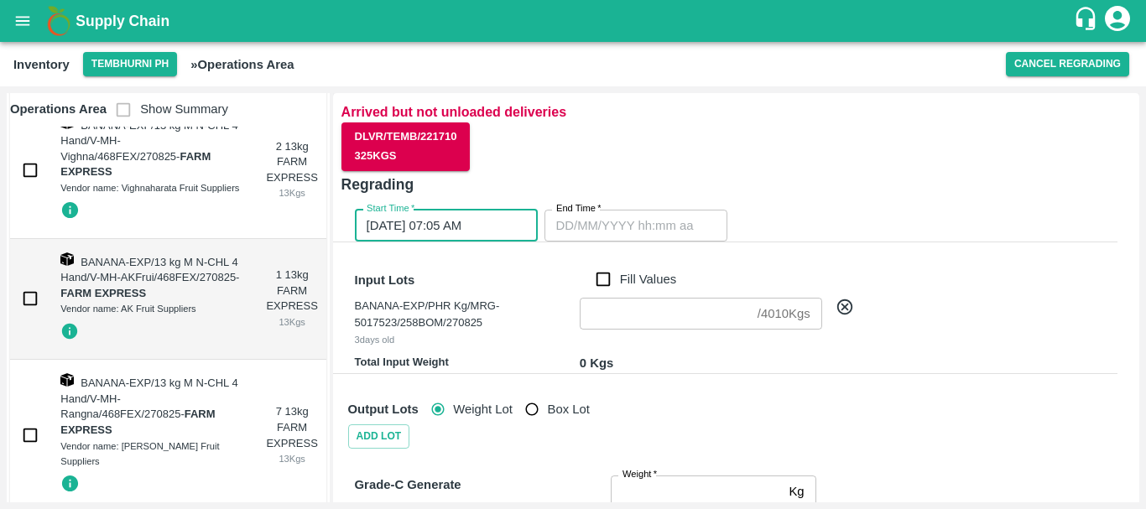
type input "DD/MM/YYYY hh:mm aa"
click at [600, 238] on input "DD/MM/YYYY hh:mm aa" at bounding box center [629, 226] width 171 height 32
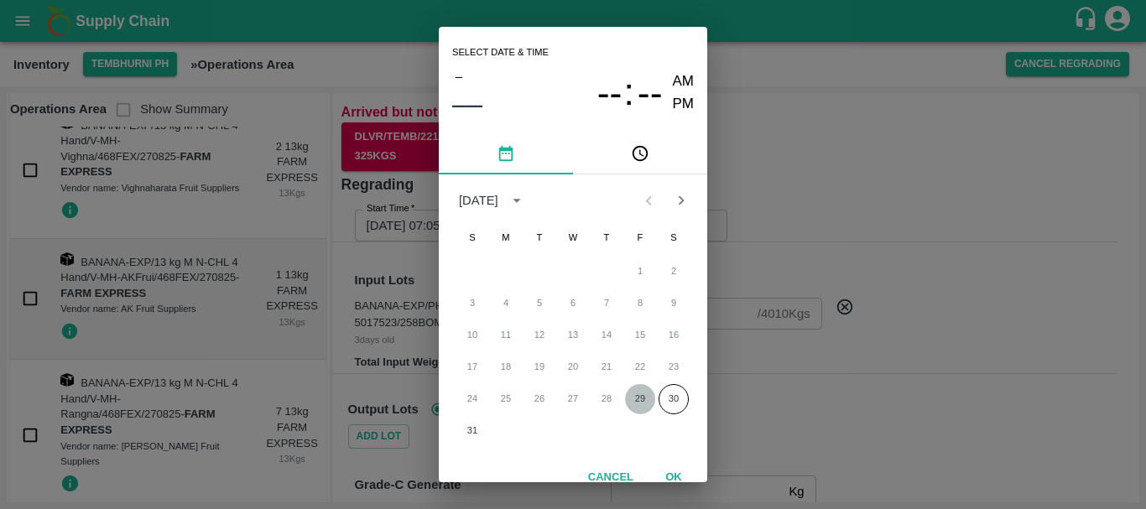
click at [633, 393] on button "29" at bounding box center [640, 399] width 30 height 30
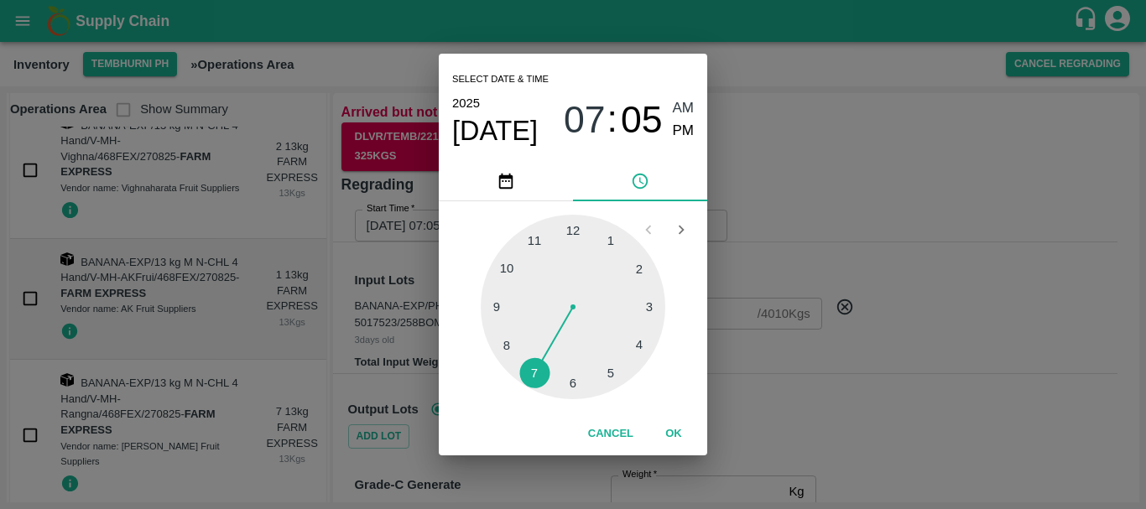
click at [535, 239] on div at bounding box center [573, 307] width 185 height 185
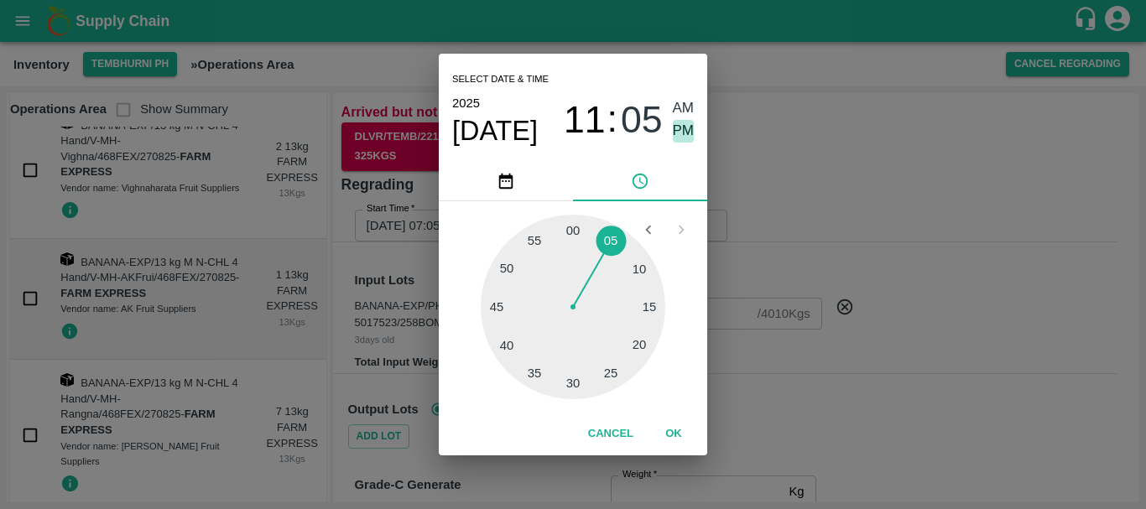
click at [678, 133] on span "PM" at bounding box center [684, 131] width 22 height 23
type input "[DATE] 11:05 PM"
click at [675, 431] on button "OK" at bounding box center [674, 433] width 54 height 29
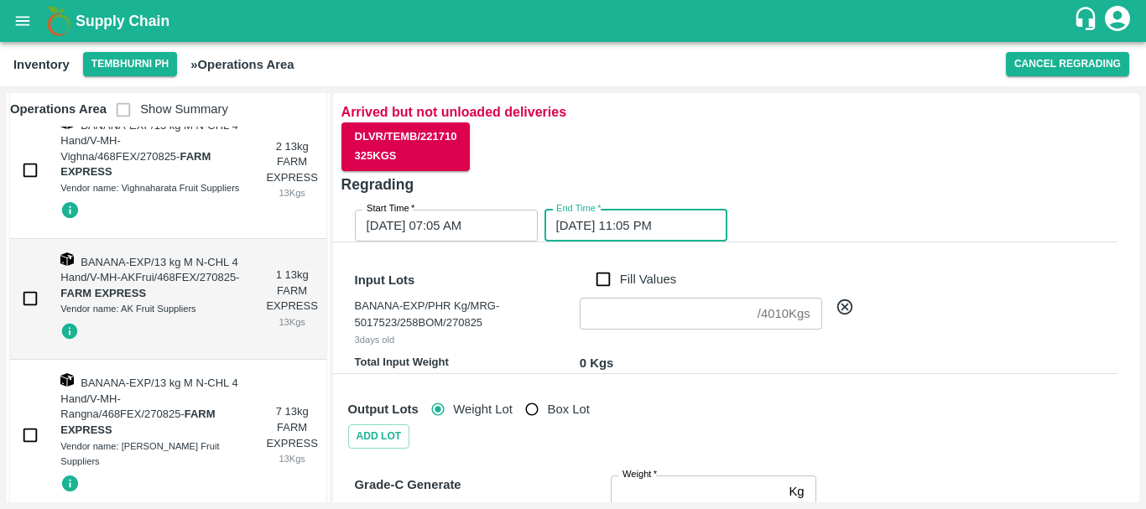
click at [599, 278] on input "Fill Values" at bounding box center [603, 279] width 32 height 18
checkbox input "true"
type input "4010"
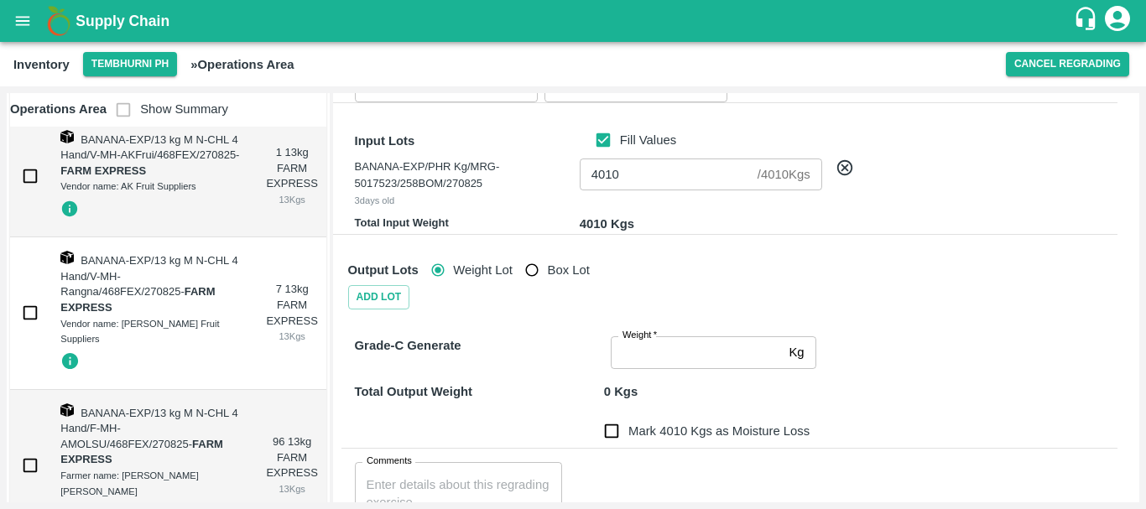
scroll to position [157, 0]
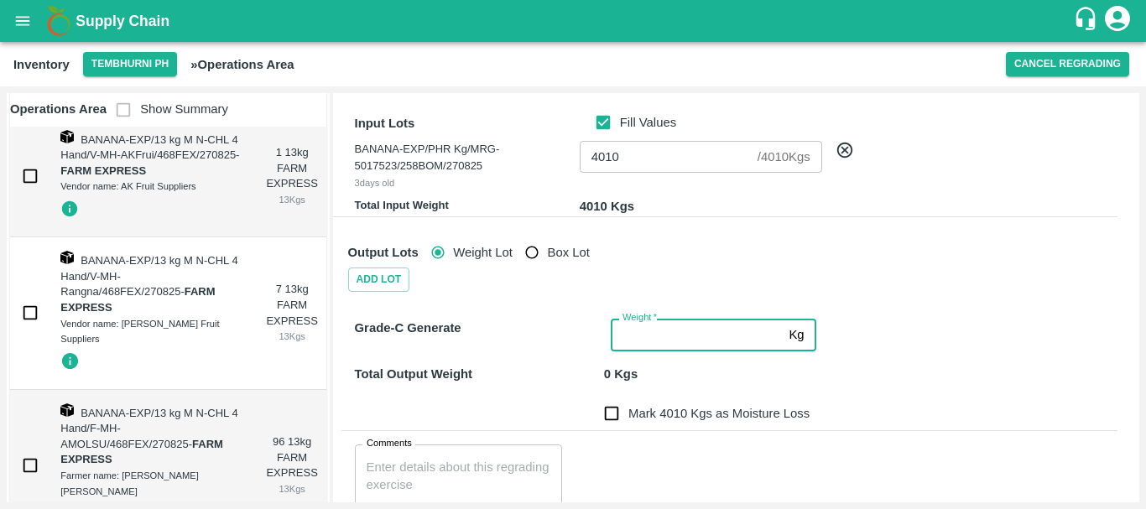
click at [658, 335] on input "Weight   *" at bounding box center [696, 335] width 171 height 32
type input "4010"
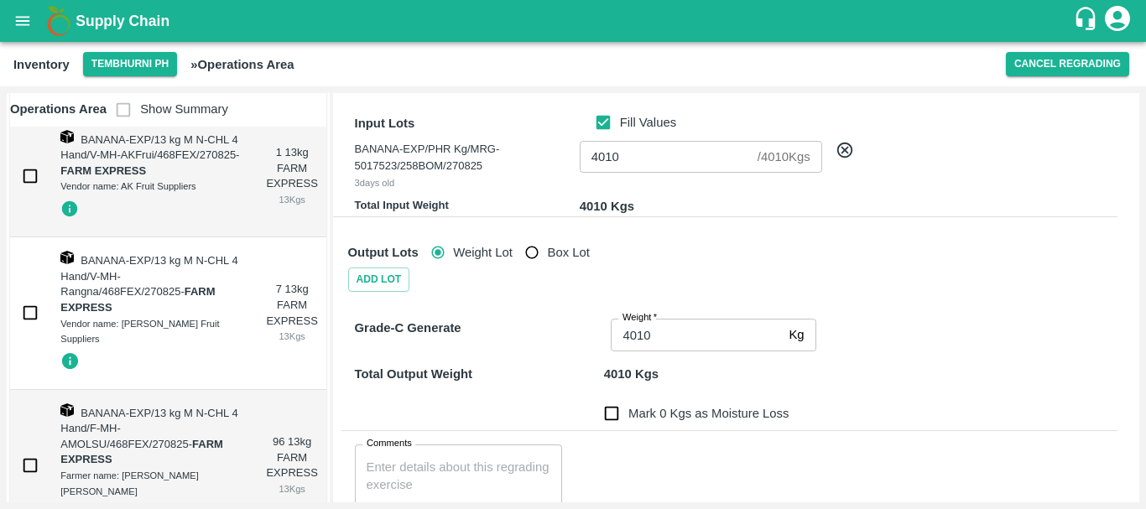
click at [497, 354] on div "Total Output Weight 4010 Kgs" at bounding box center [726, 364] width 782 height 39
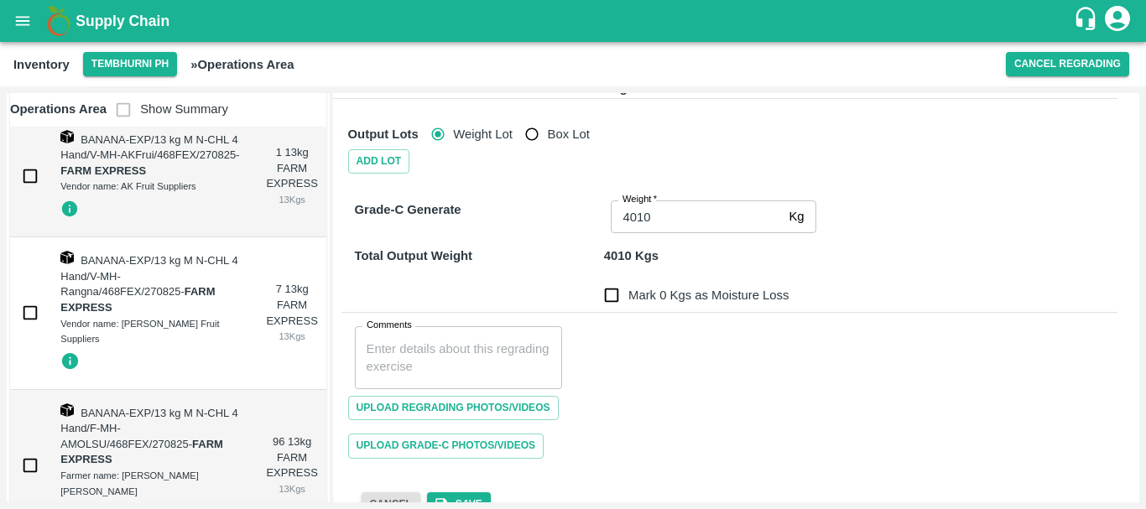
scroll to position [277, 0]
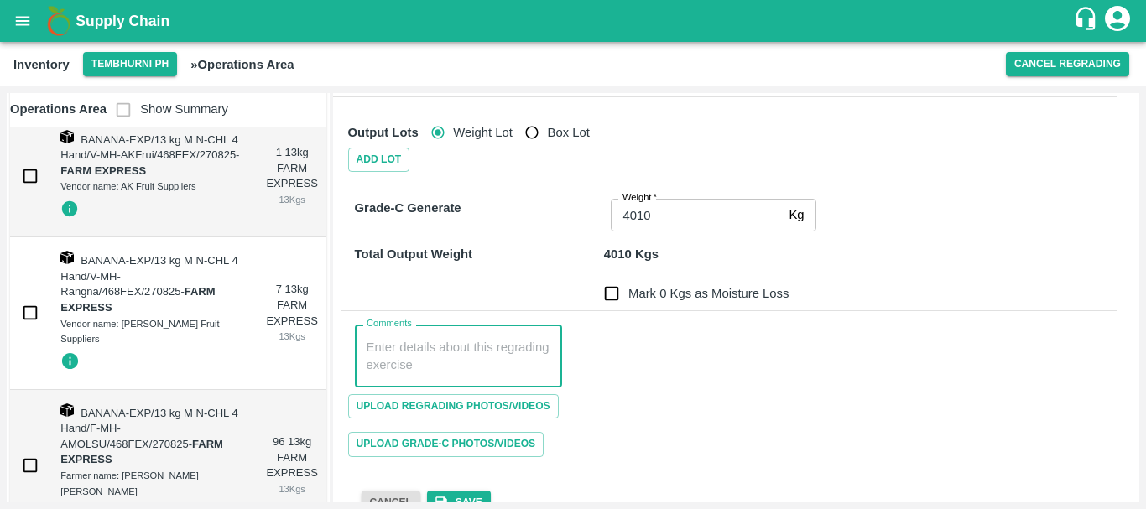
click at [455, 355] on textarea "Comments" at bounding box center [459, 356] width 185 height 35
paste textarea "PHR WT-25 Aug to [DATE], Dump"
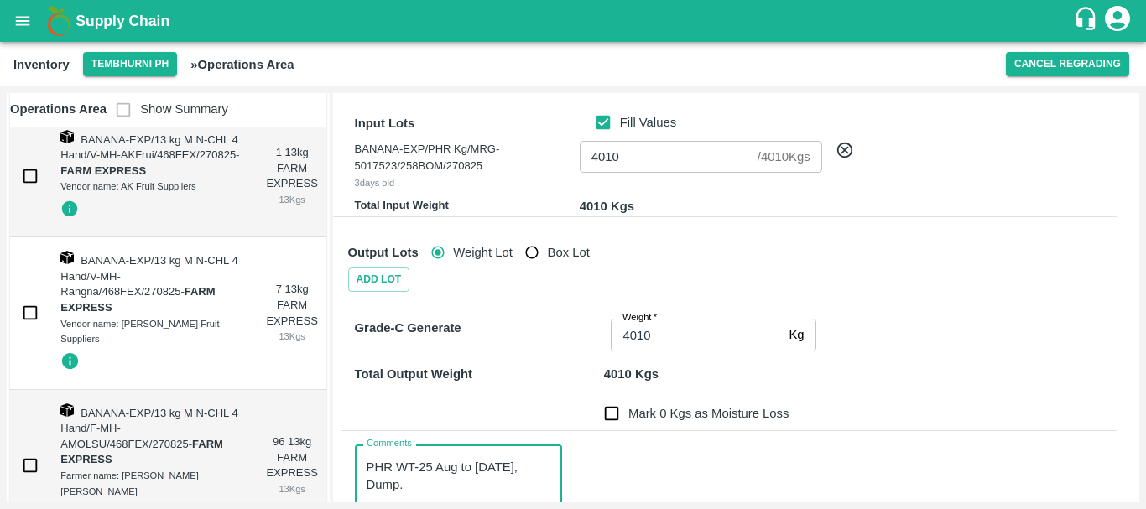
scroll to position [158, 0]
type textarea "PHR WT-25 Aug to [DATE], Dump."
click at [621, 410] on input "Mark 0 Kgs as Moisture Loss" at bounding box center [612, 413] width 34 height 34
checkbox input "true"
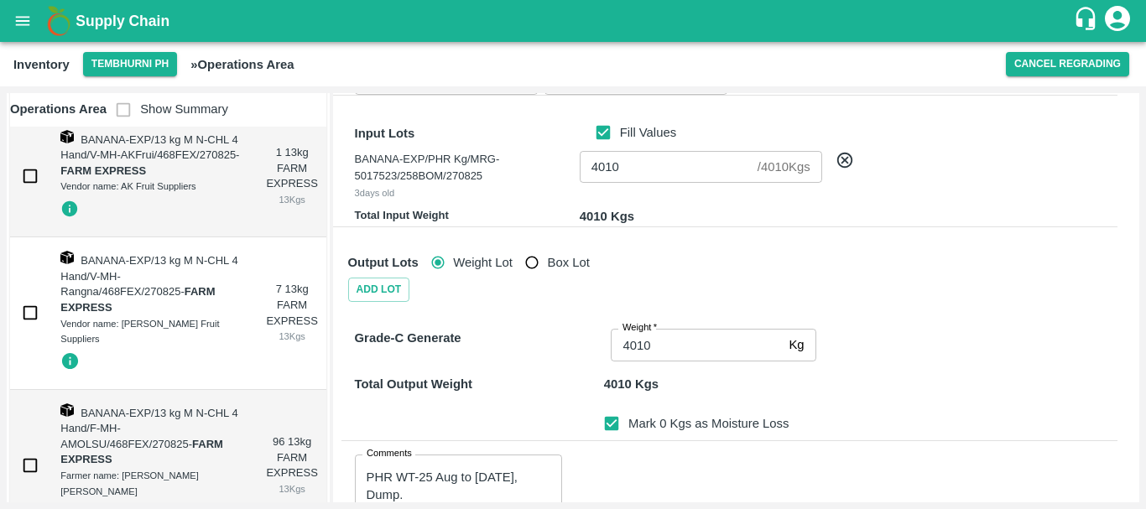
click at [564, 329] on div "Grade-C Generate" at bounding box center [476, 341] width 257 height 39
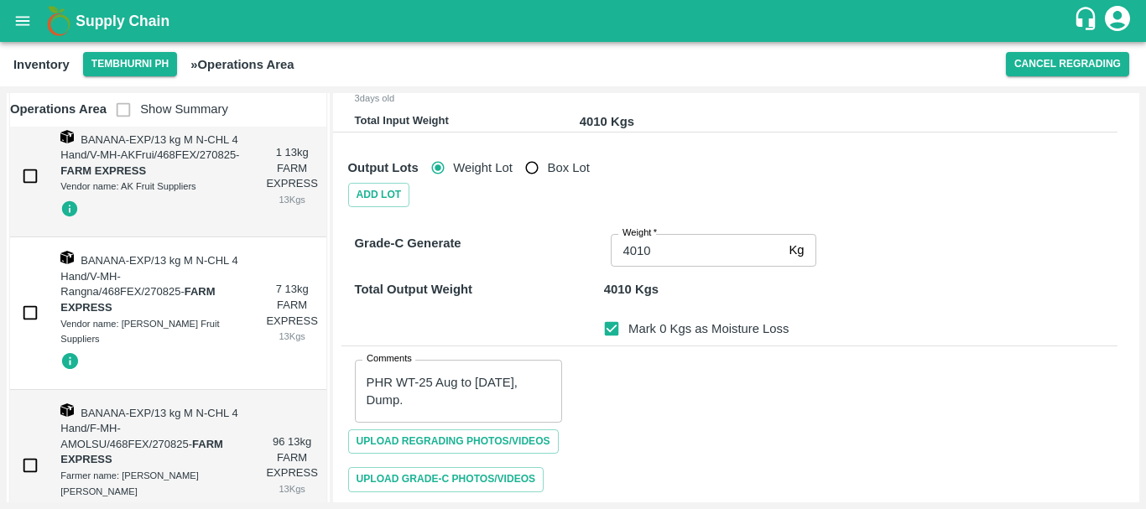
scroll to position [311, 0]
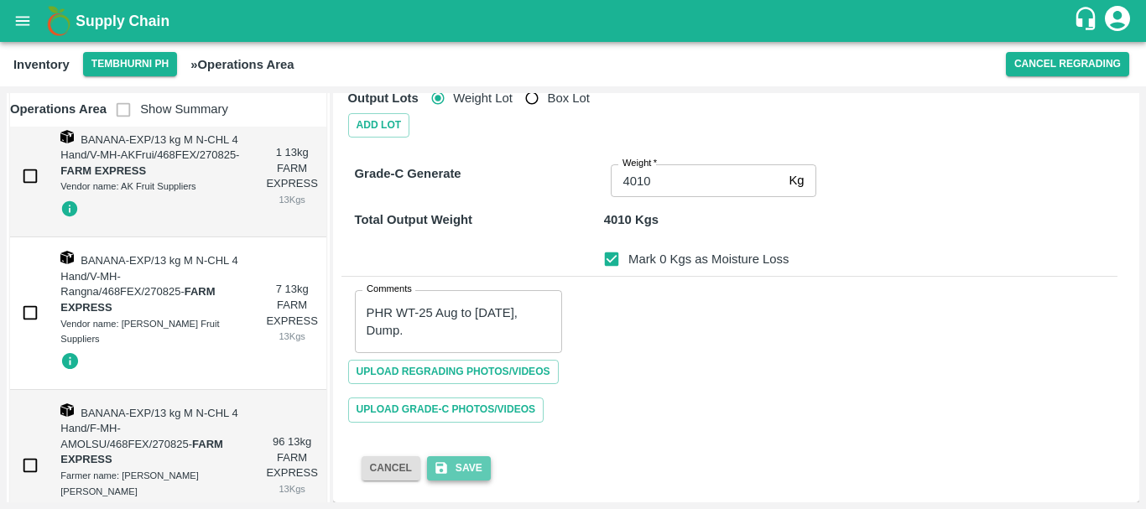
click at [465, 470] on button "Save" at bounding box center [459, 468] width 64 height 24
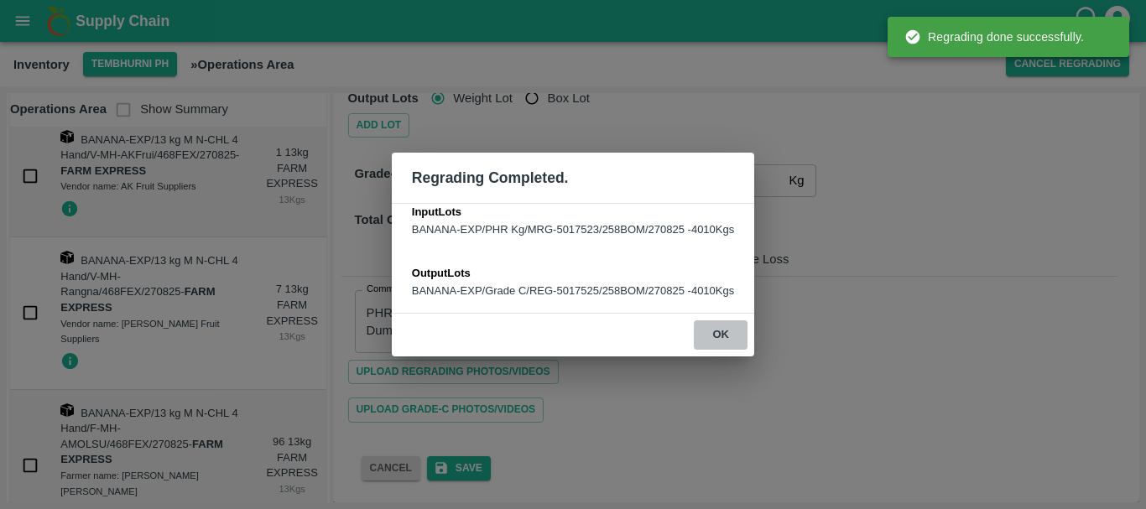
click at [732, 335] on button "ok" at bounding box center [721, 334] width 54 height 29
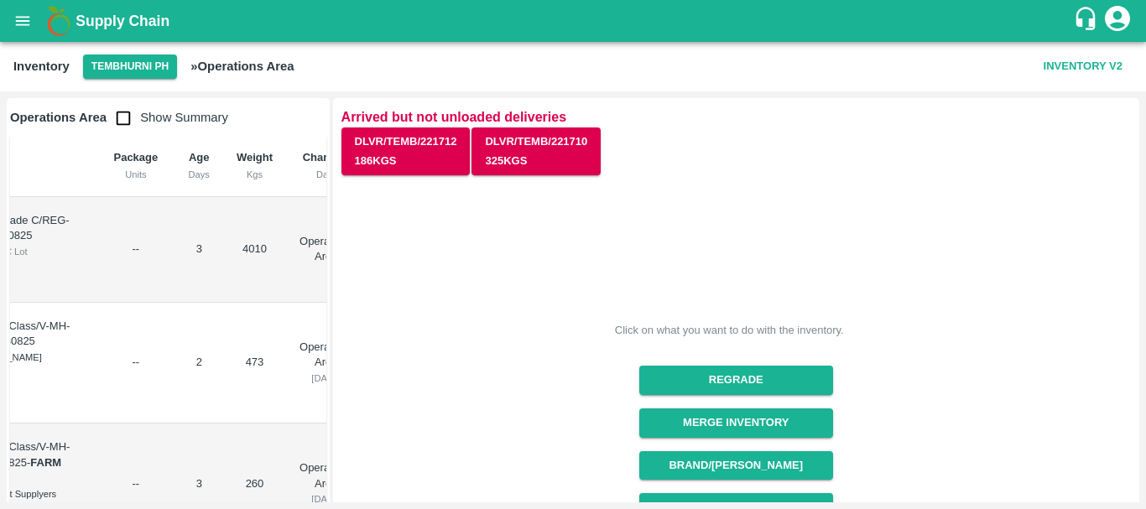
scroll to position [236, 0]
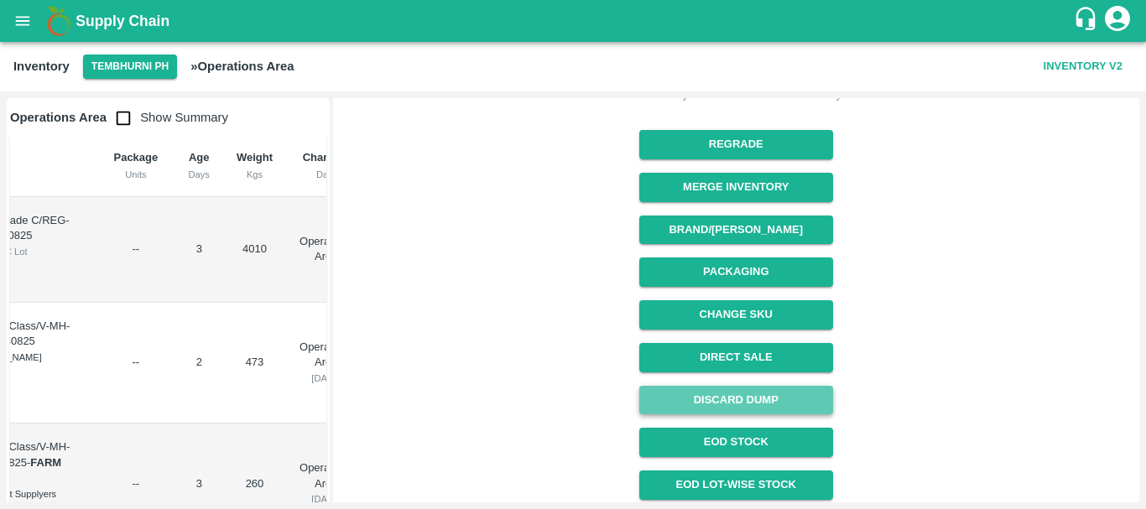
click at [689, 398] on button "Discard Dump" at bounding box center [736, 400] width 194 height 29
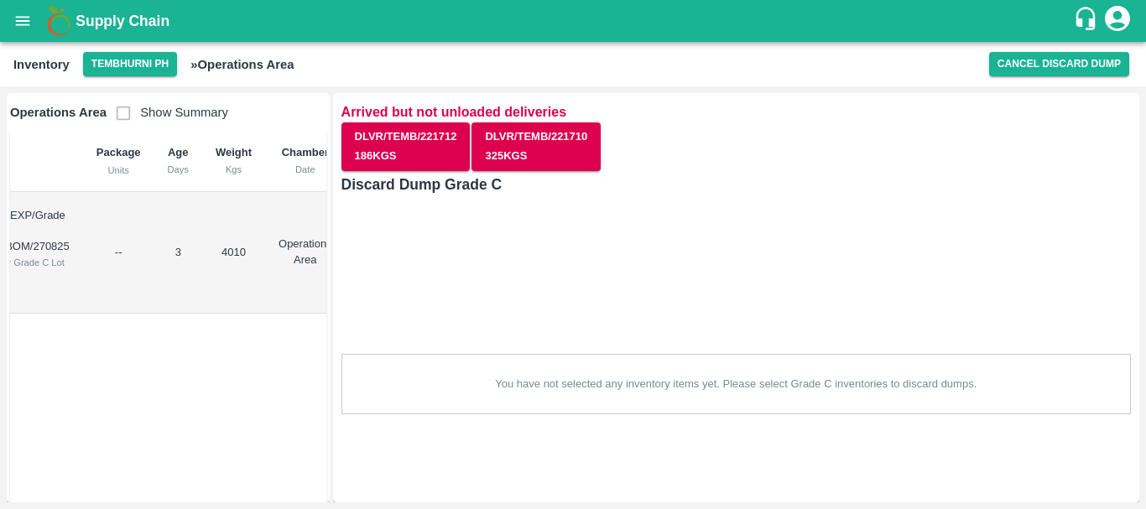
scroll to position [0, 0]
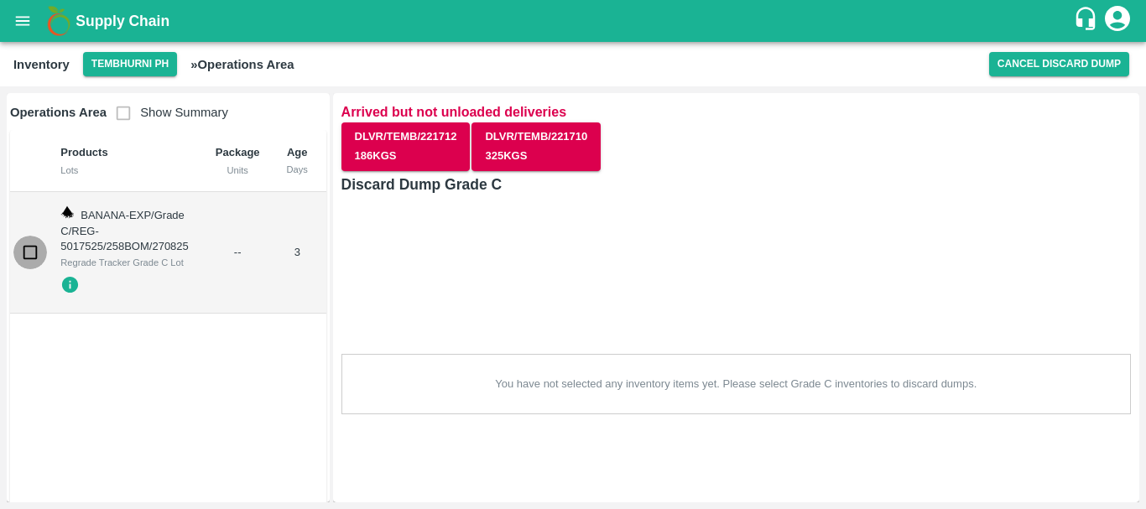
click at [23, 247] on input "checkbox" at bounding box center [30, 253] width 34 height 34
checkbox input "true"
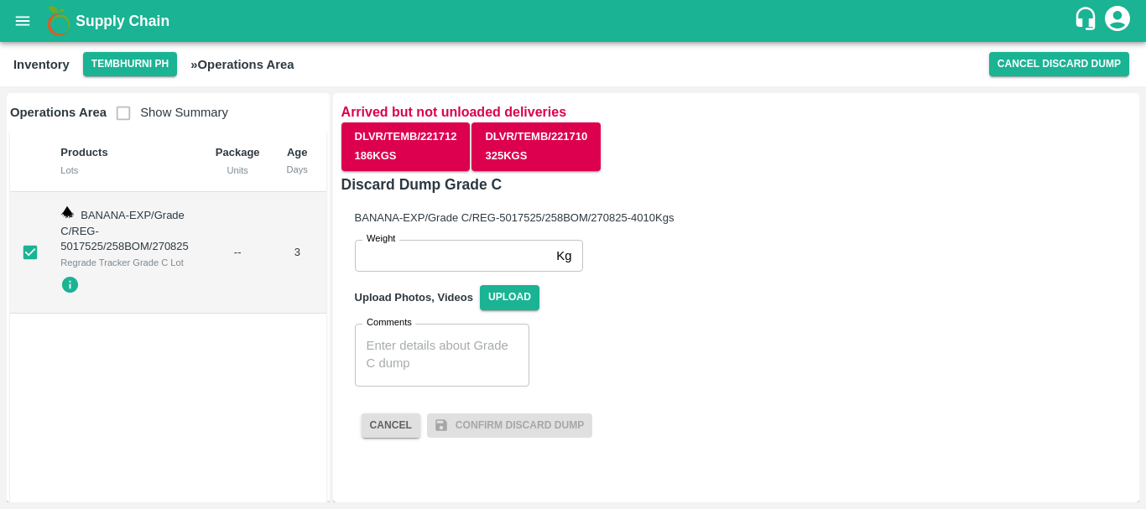
scroll to position [0, 142]
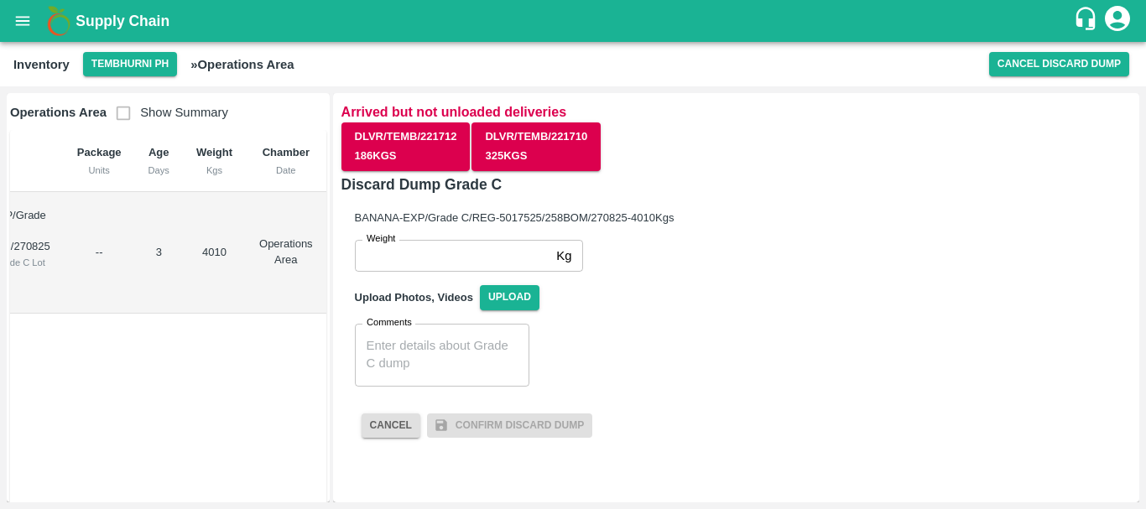
click at [394, 263] on input "Weight" at bounding box center [452, 256] width 195 height 32
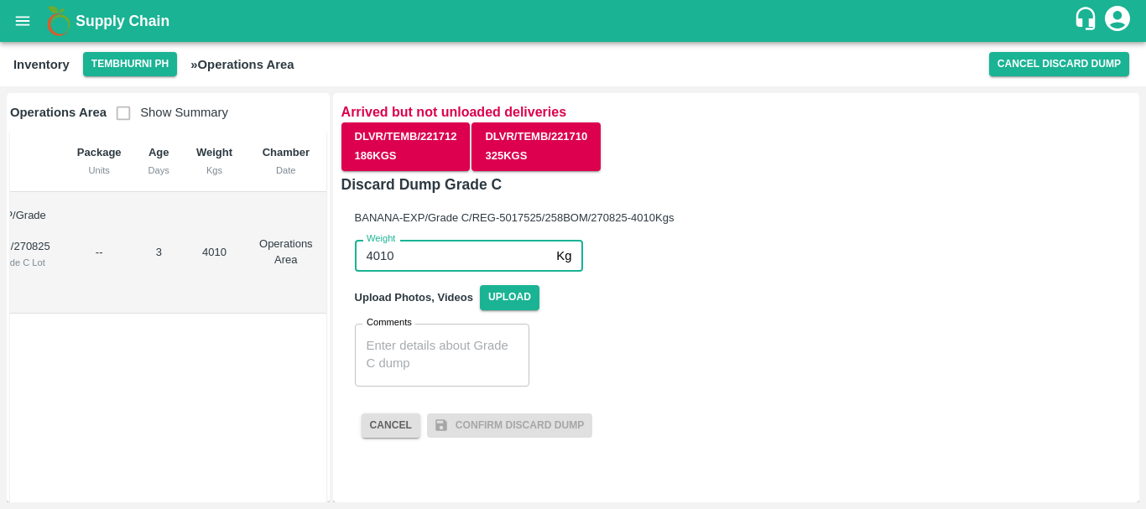
type input "4010"
click at [401, 371] on textarea "Comments" at bounding box center [442, 354] width 151 height 35
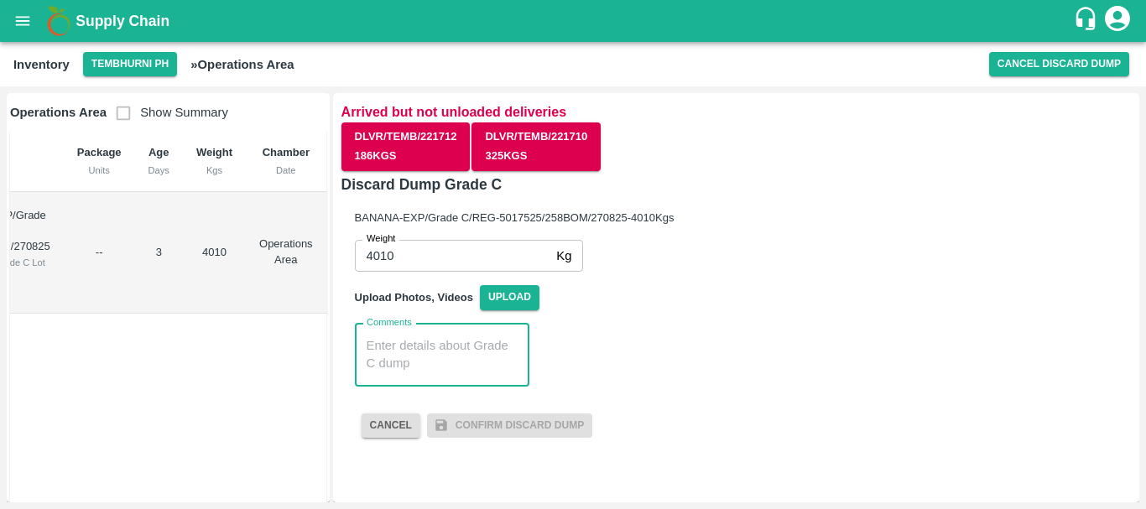
click at [401, 371] on textarea "Comments" at bounding box center [442, 354] width 151 height 35
paste textarea "PHR WT-25 Aug to [DATE], Dump"
type textarea "PHR WT-25 Aug to [DATE], Dump"
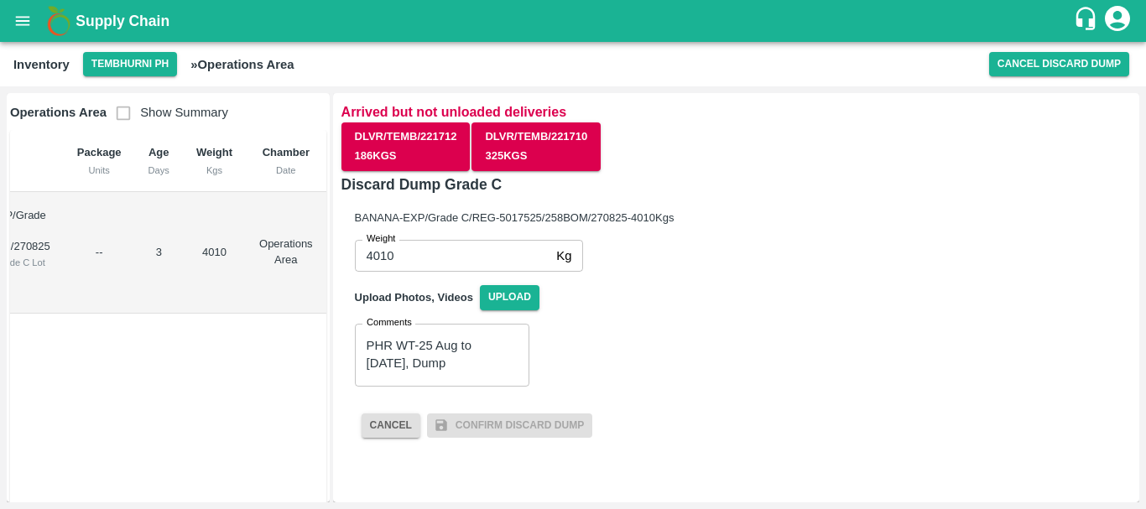
click at [525, 366] on div "Comments PHR WT-25 Aug to [DATE], Dump x Comments" at bounding box center [729, 348] width 776 height 76
click at [516, 296] on span "Upload" at bounding box center [510, 297] width 60 height 24
click at [0, 0] on input "Upload" at bounding box center [0, 0] width 0 height 0
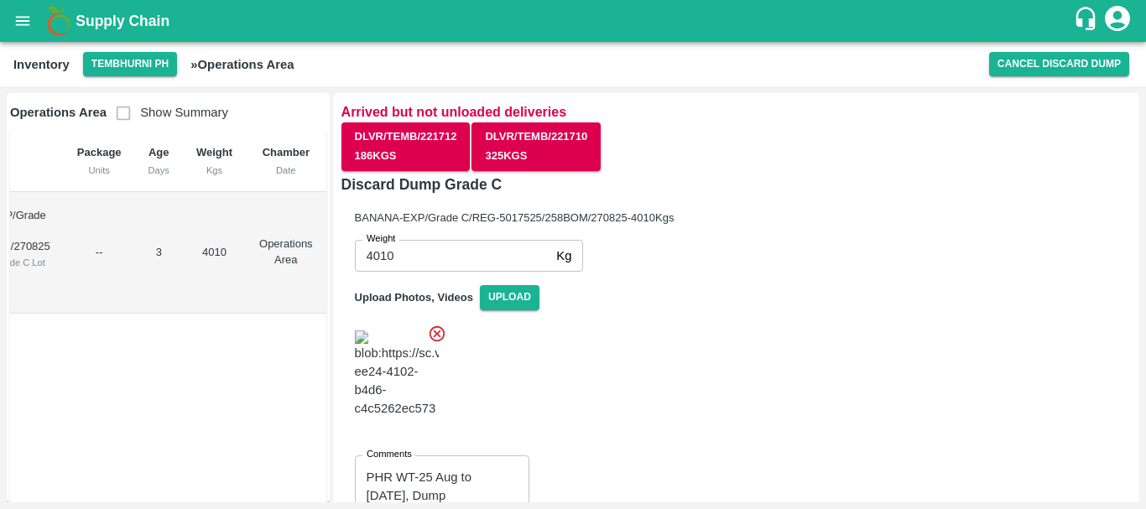
scroll to position [187, 0]
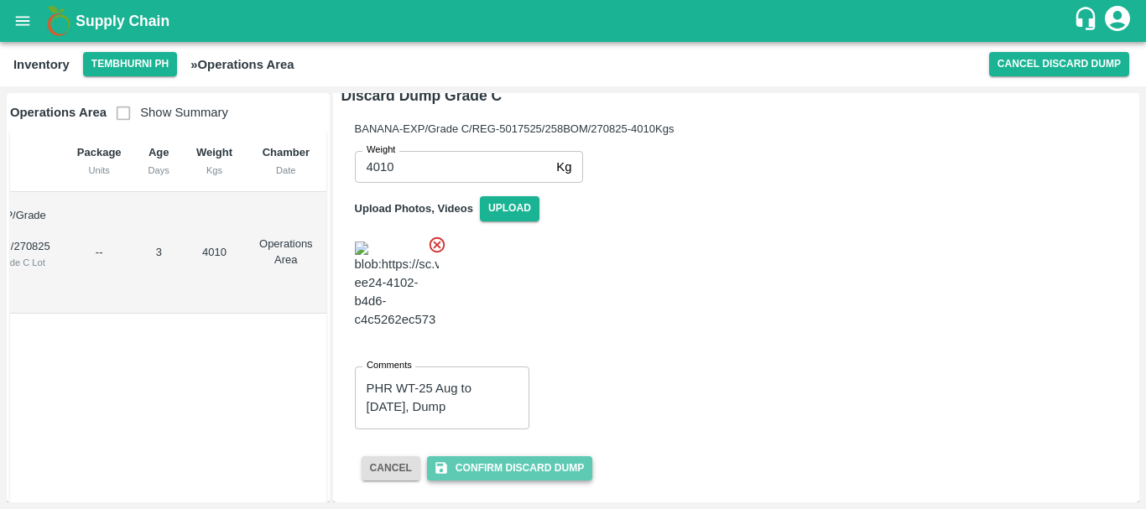
click at [484, 471] on button "Confirm Discard Dump" at bounding box center [509, 468] width 165 height 24
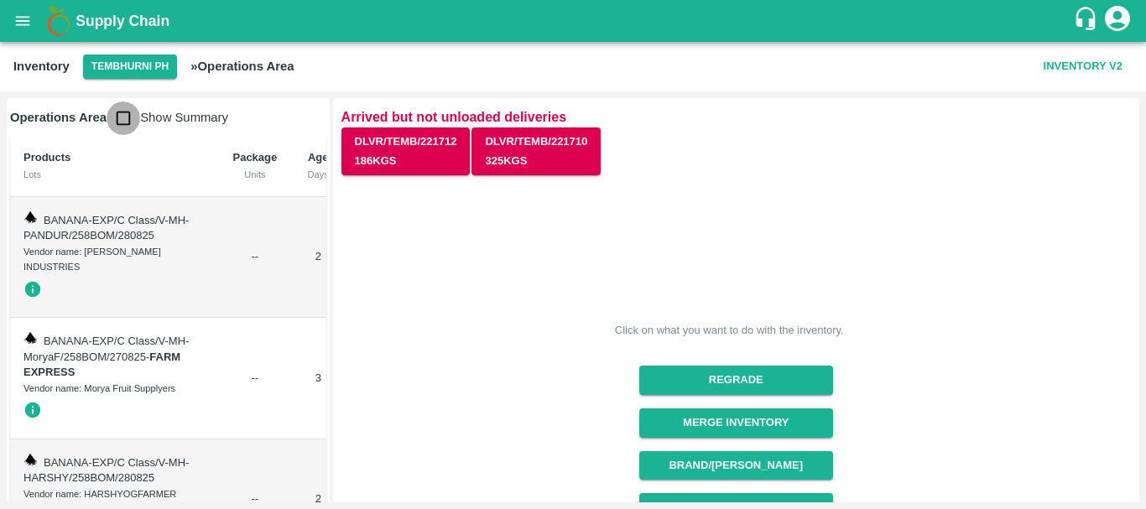
click at [125, 121] on input "checkbox" at bounding box center [124, 118] width 34 height 34
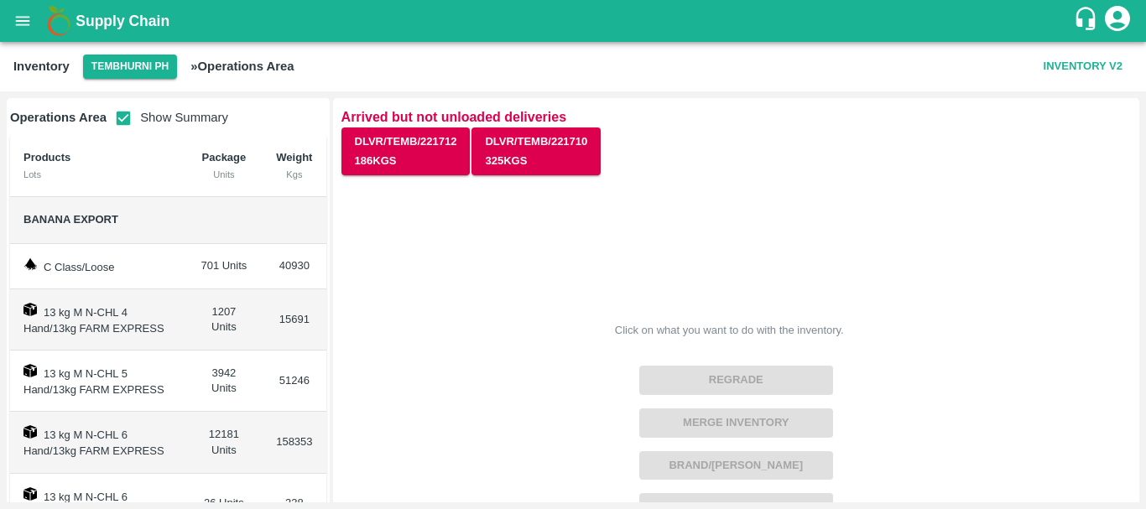
scroll to position [0, 0]
click at [124, 118] on input "checkbox" at bounding box center [124, 118] width 34 height 34
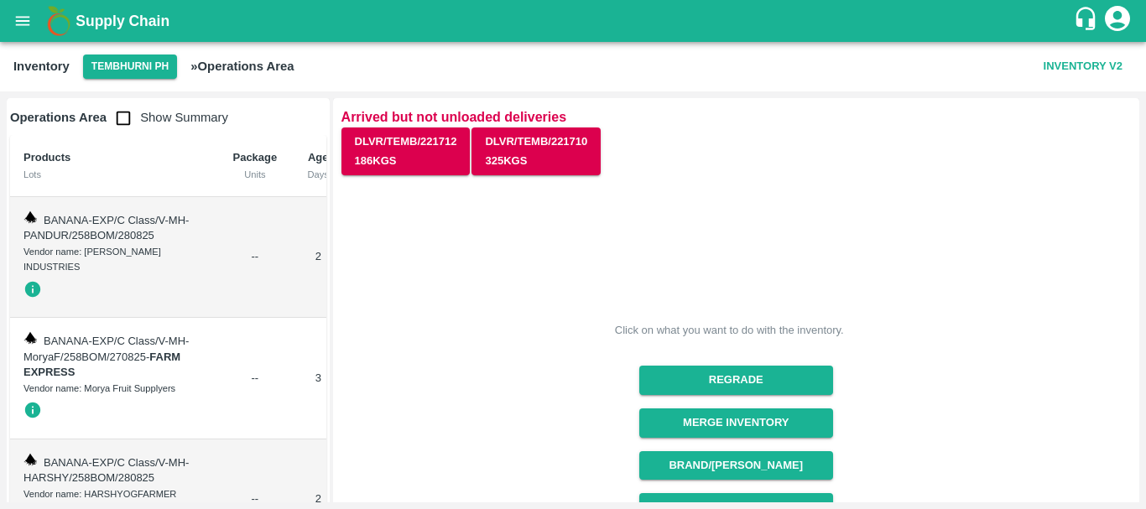
click at [124, 118] on input "checkbox" at bounding box center [124, 118] width 34 height 34
checkbox input "true"
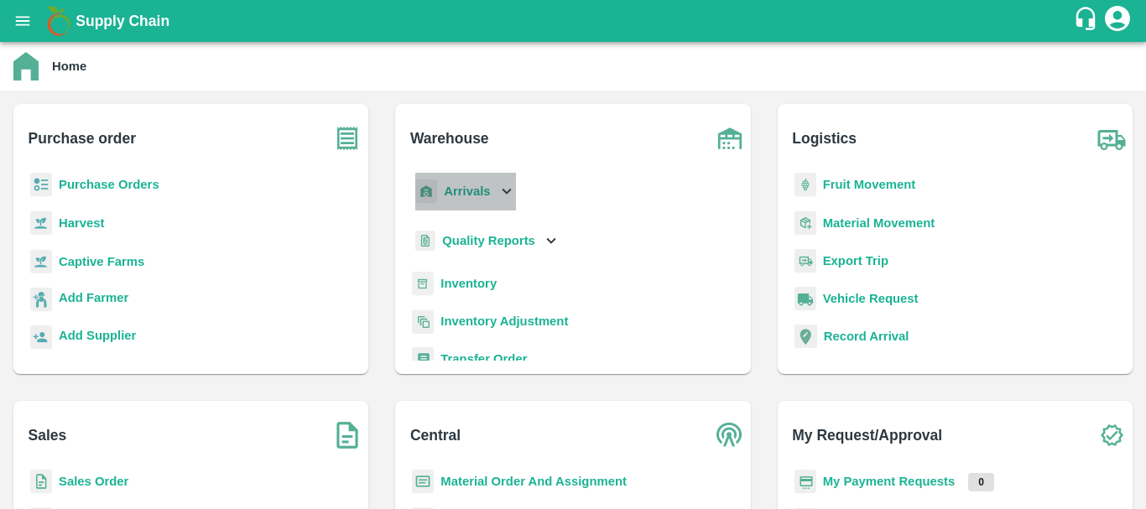
click at [455, 200] on p "Arrivals" at bounding box center [467, 191] width 46 height 18
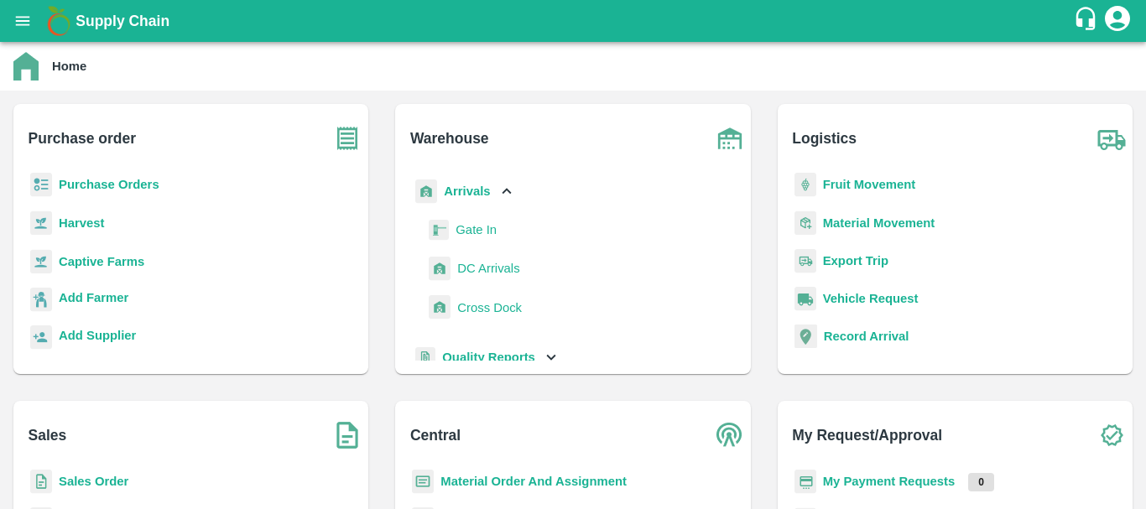
click at [486, 265] on span "DC Arrivals" at bounding box center [488, 268] width 62 height 18
